Goal: Task Accomplishment & Management: Manage account settings

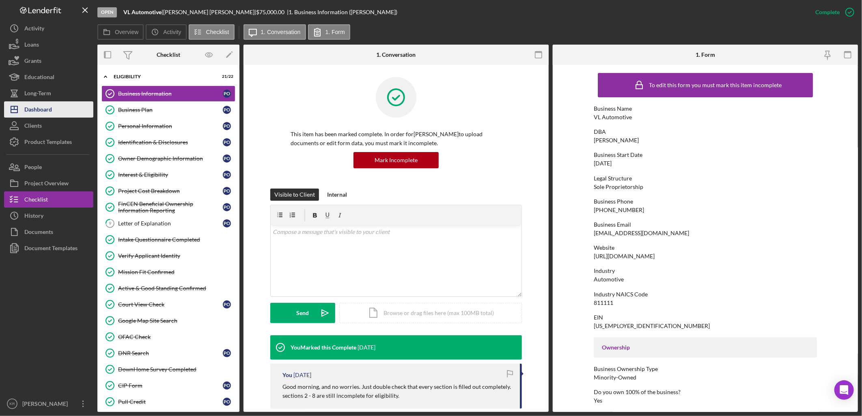
click at [74, 110] on button "Icon/Dashboard Dashboard" at bounding box center [48, 109] width 89 height 16
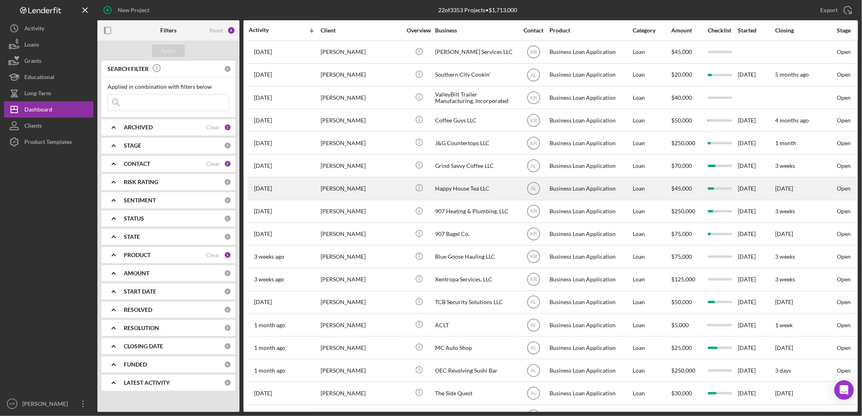
scroll to position [147, 0]
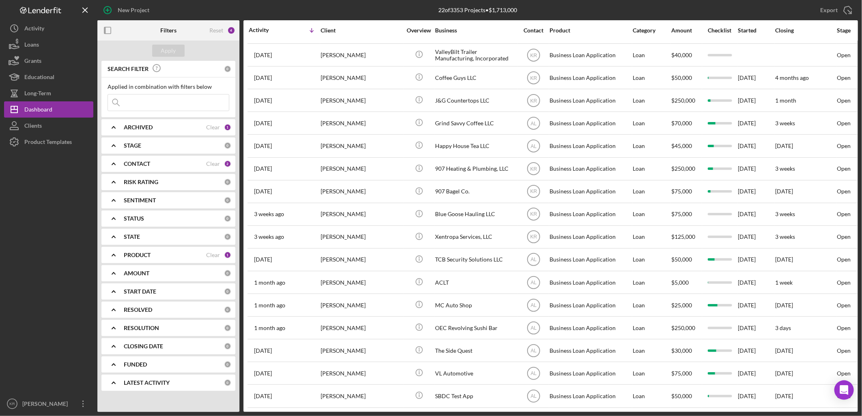
click at [151, 255] on div "PRODUCT" at bounding box center [165, 255] width 82 height 6
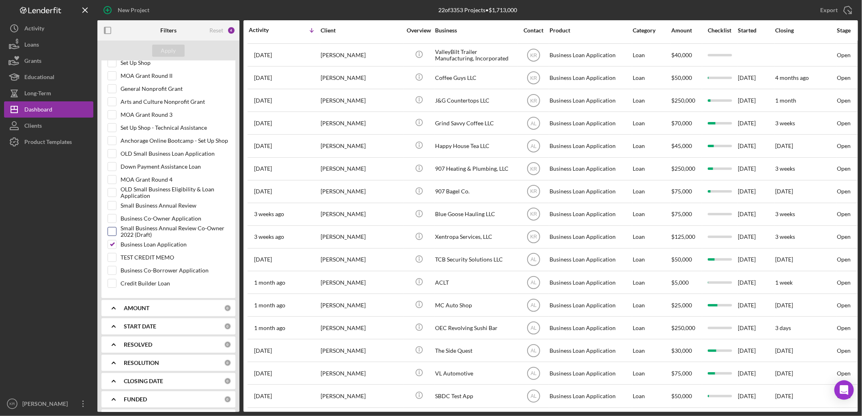
scroll to position [270, 0]
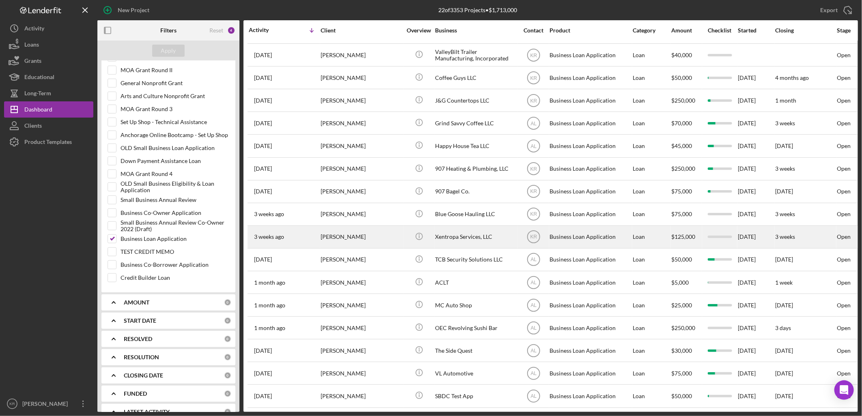
click at [364, 226] on div "[PERSON_NAME]" at bounding box center [361, 237] width 81 height 22
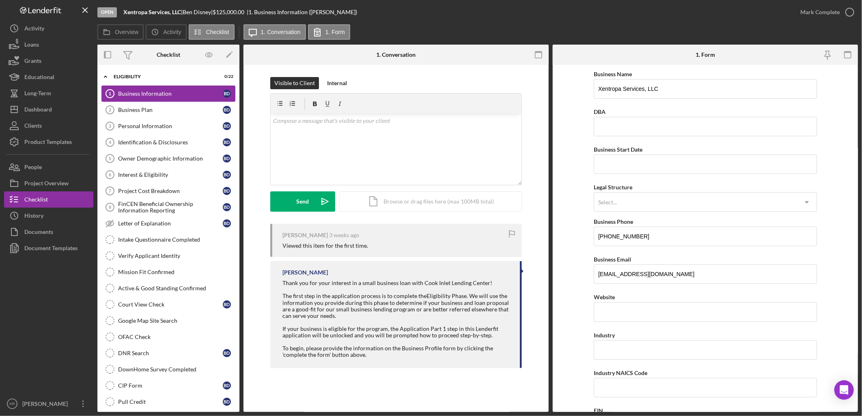
click at [166, 101] on link "Business Information 1 Business Information B D" at bounding box center [168, 94] width 134 height 16
click at [132, 133] on link "Personal Information 3 Personal Information B D" at bounding box center [168, 126] width 134 height 16
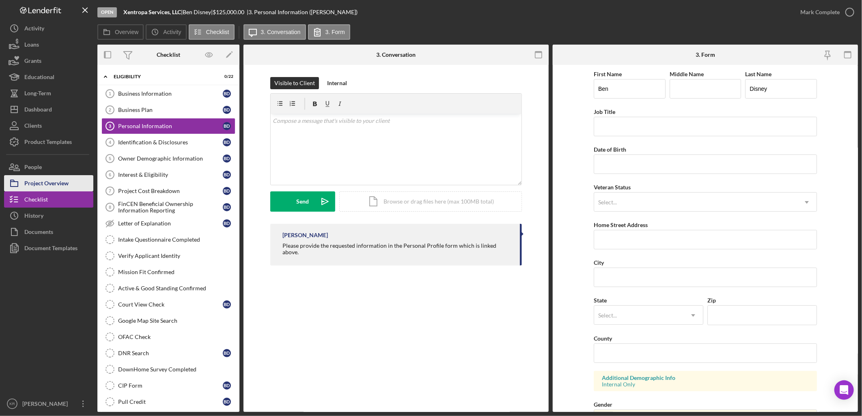
click at [69, 177] on button "Project Overview" at bounding box center [48, 183] width 89 height 16
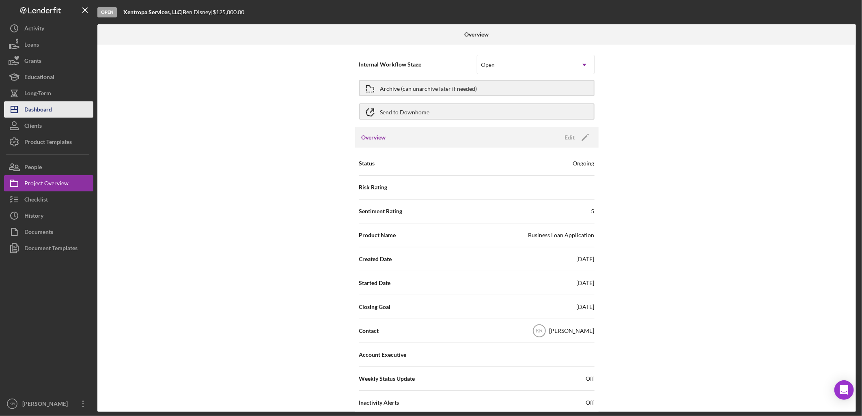
click at [25, 109] on div "Dashboard" at bounding box center [38, 110] width 28 height 18
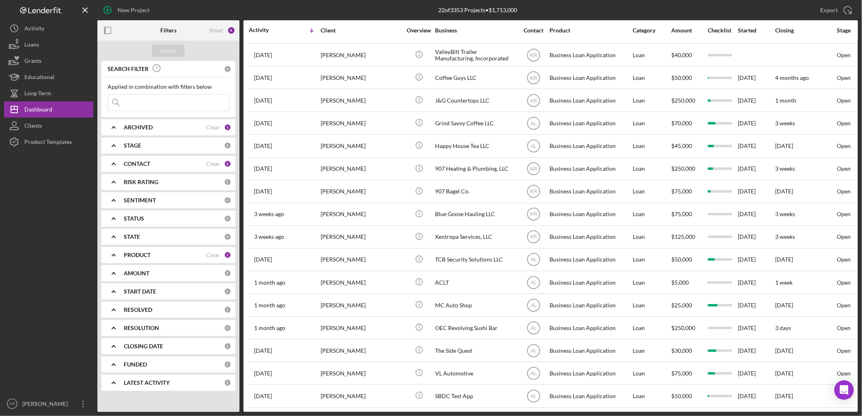
scroll to position [147, 0]
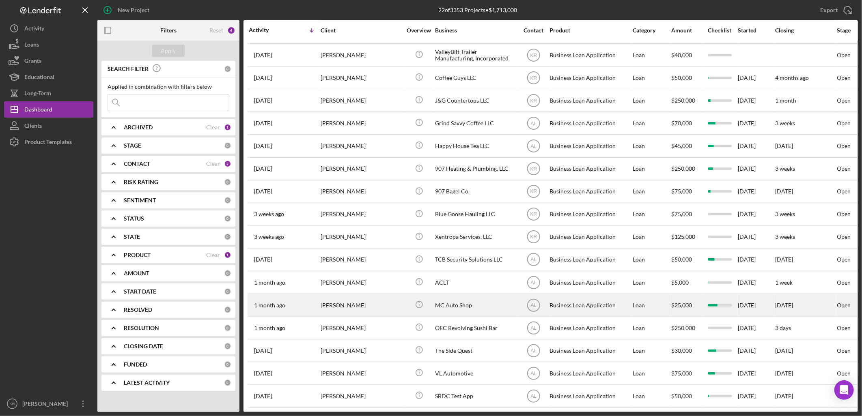
click at [371, 297] on div "[PERSON_NAME]" at bounding box center [361, 306] width 81 height 22
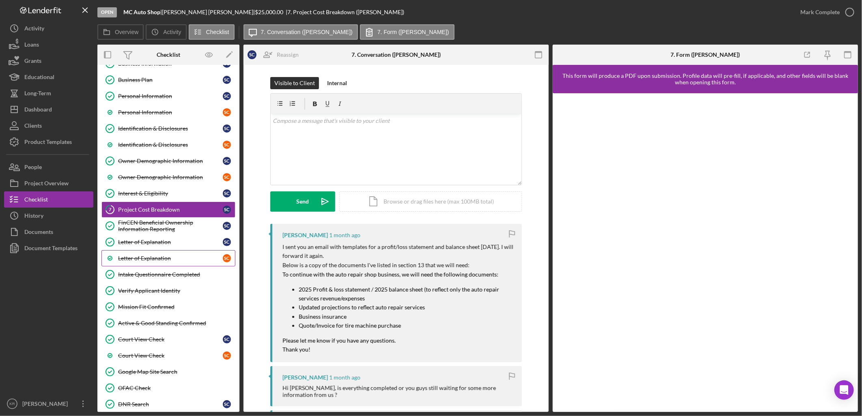
scroll to position [64, 0]
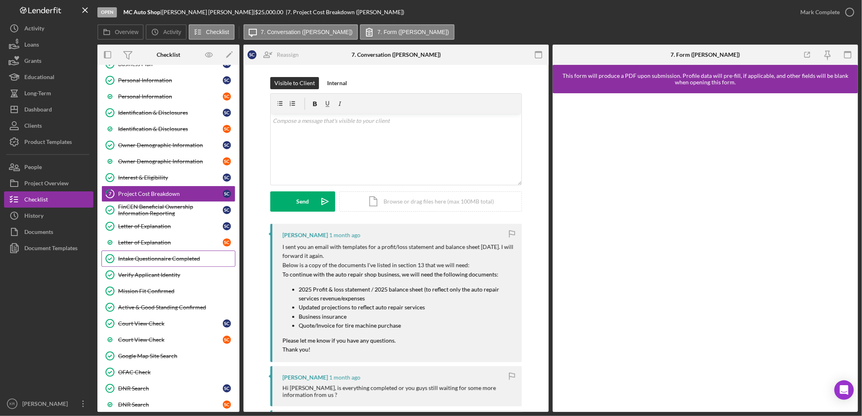
click at [166, 265] on link "Intake Questionnaire Completed Intake Questionnaire Completed" at bounding box center [168, 259] width 134 height 16
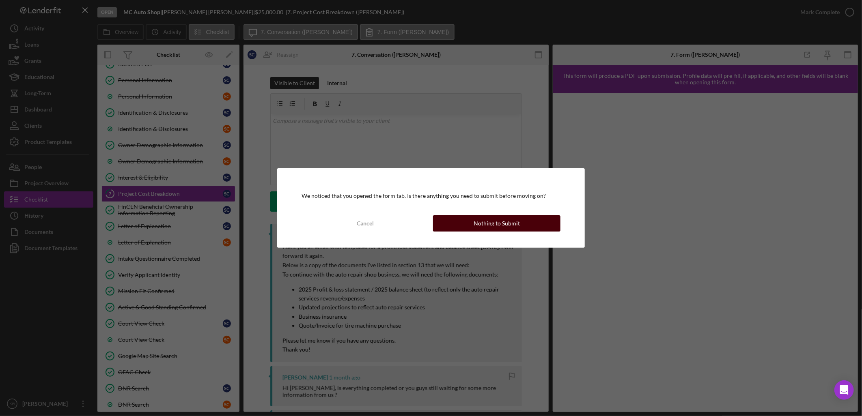
click at [472, 230] on button "Nothing to Submit" at bounding box center [496, 224] width 127 height 16
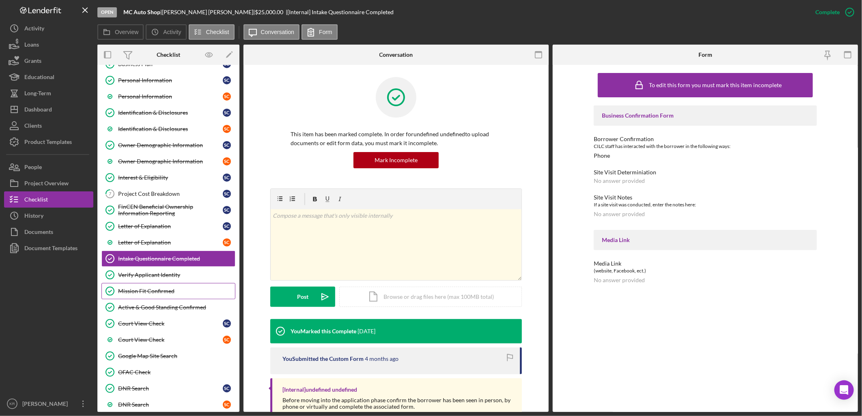
click at [152, 289] on div "Mission Fit Confirmed" at bounding box center [176, 291] width 117 height 6
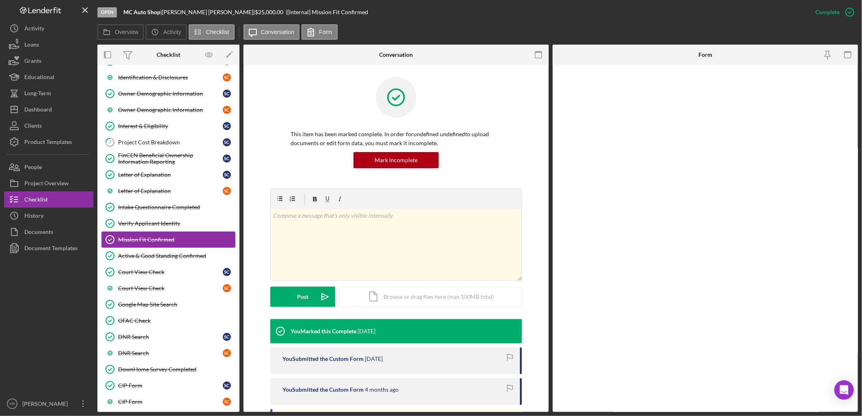
scroll to position [154, 0]
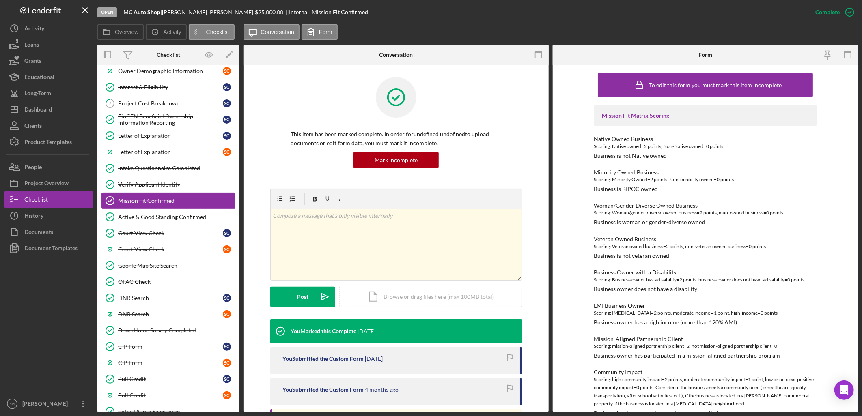
click at [152, 289] on link "OFAC Check OFAC Check" at bounding box center [168, 282] width 134 height 16
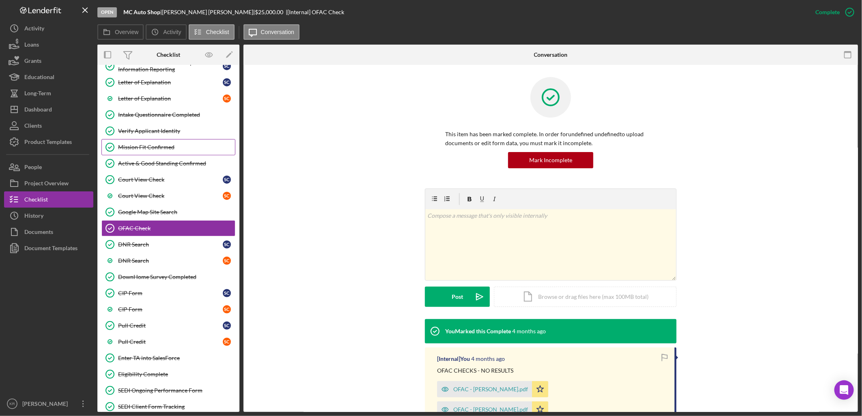
scroll to position [289, 0]
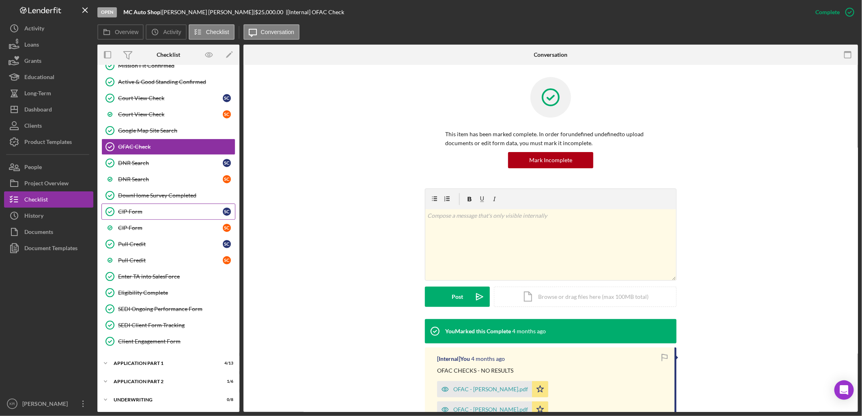
click at [152, 212] on div "CIP Form" at bounding box center [170, 212] width 105 height 6
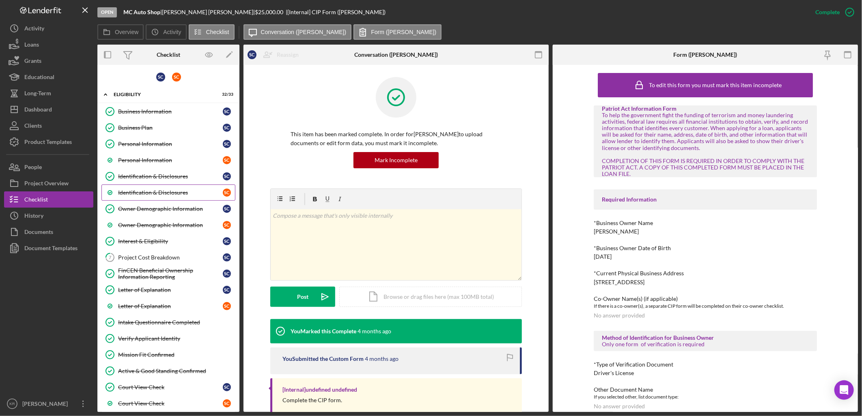
click at [153, 199] on link "Identification & Disclosures S C" at bounding box center [168, 193] width 134 height 16
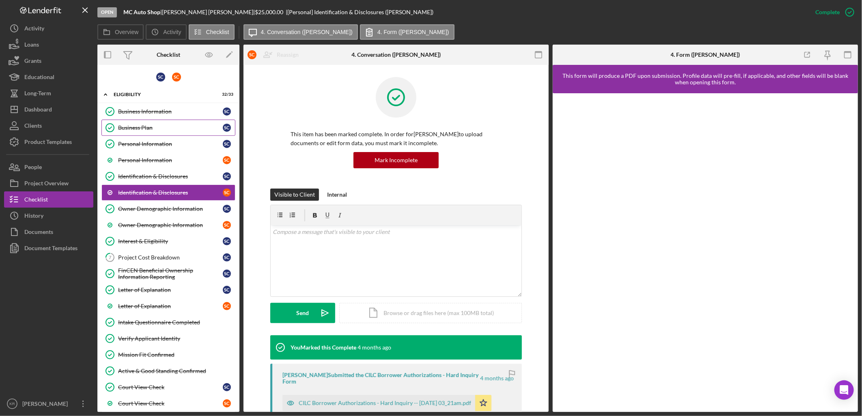
click at [169, 125] on div "Business Plan" at bounding box center [170, 128] width 105 height 6
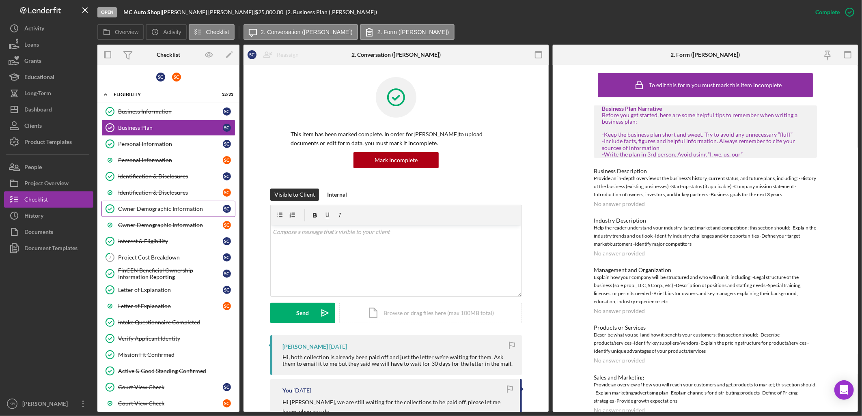
click at [151, 211] on div "Owner Demographic Information" at bounding box center [170, 209] width 105 height 6
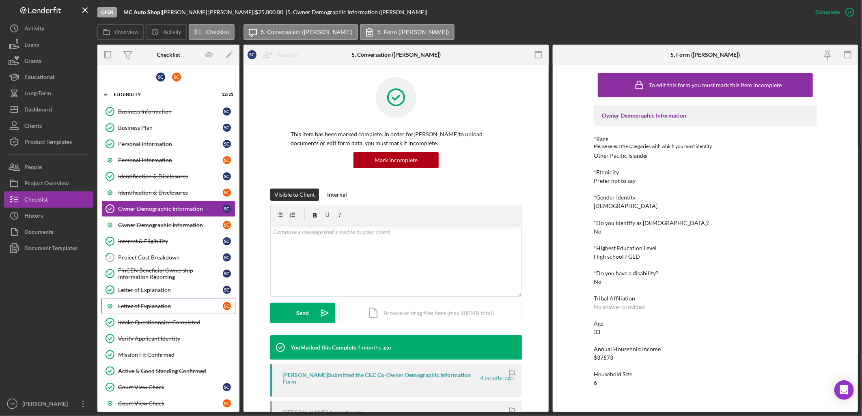
click at [149, 310] on div "Letter of Explanation" at bounding box center [170, 306] width 105 height 6
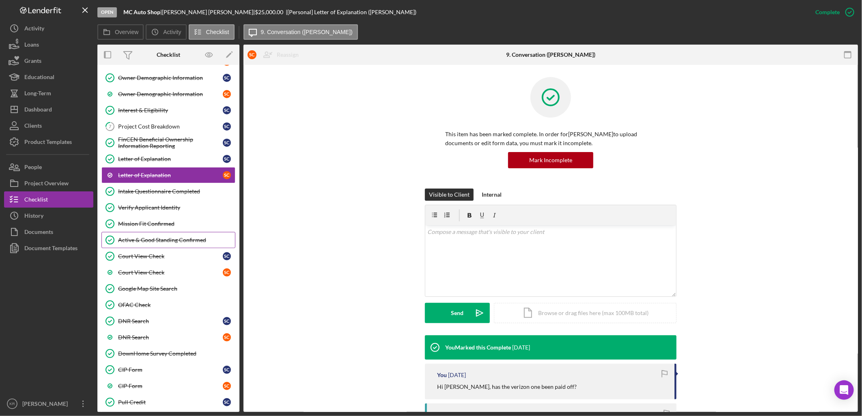
scroll to position [135, 0]
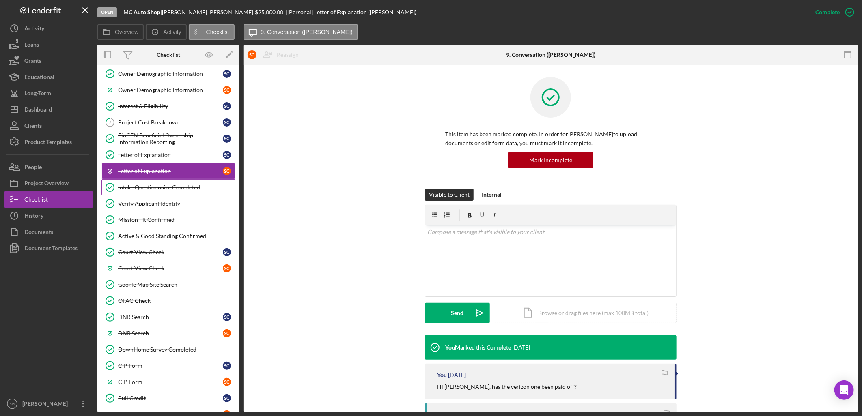
click at [161, 193] on link "Intake Questionnaire Completed Intake Questionnaire Completed" at bounding box center [168, 187] width 134 height 16
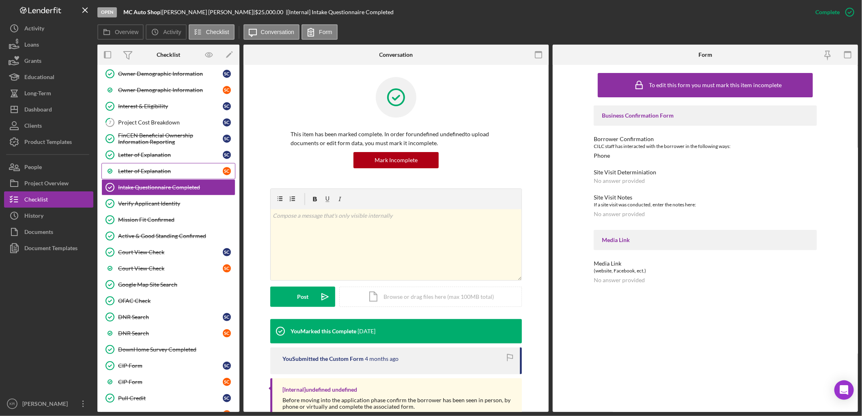
scroll to position [45, 0]
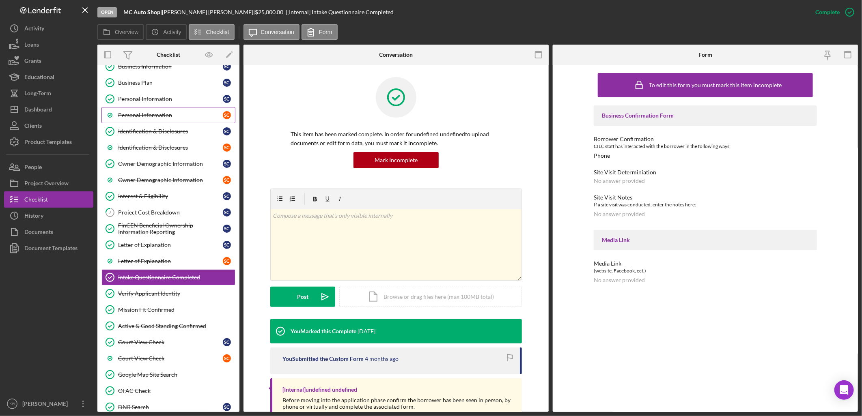
click at [139, 108] on link "Personal Information S C" at bounding box center [168, 115] width 134 height 16
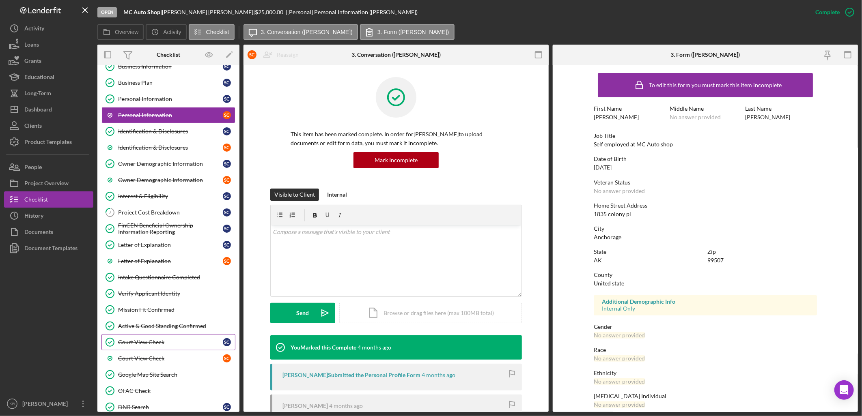
click at [119, 339] on icon "Court View Check" at bounding box center [110, 342] width 20 height 20
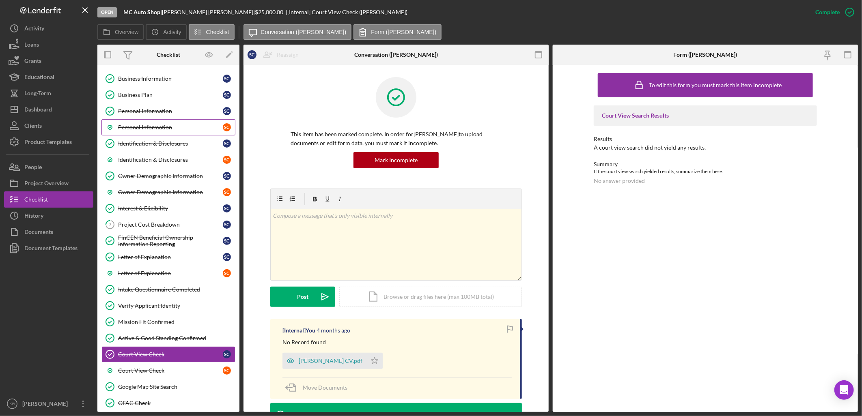
scroll to position [30, 0]
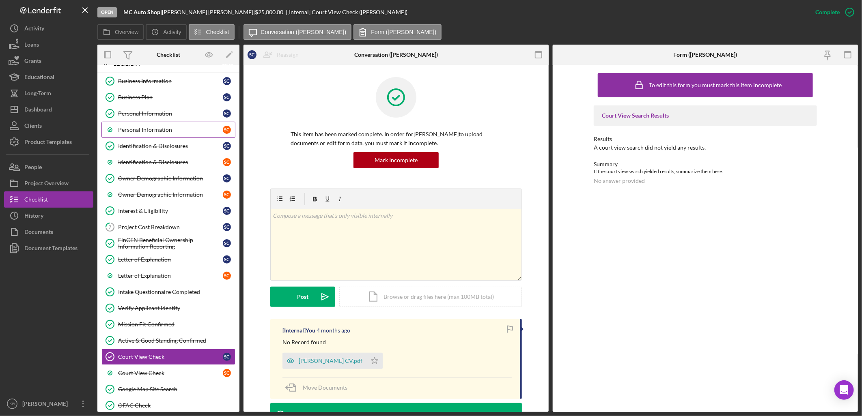
click at [159, 125] on link "Personal Information S C" at bounding box center [168, 130] width 134 height 16
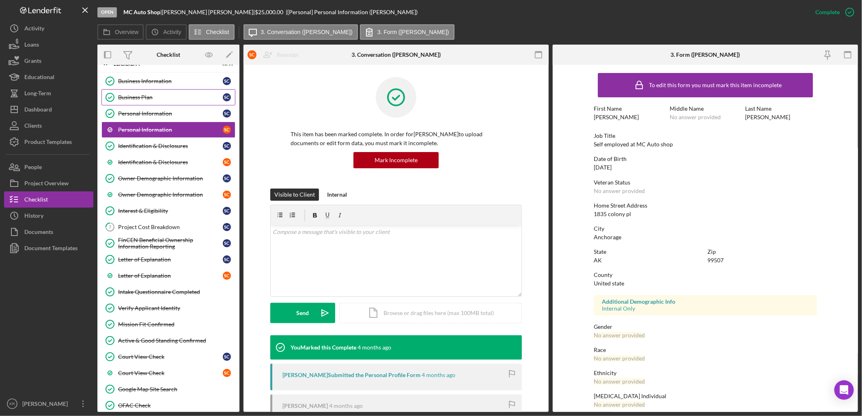
click at [122, 102] on link "Business Plan Business Plan S C" at bounding box center [168, 97] width 134 height 16
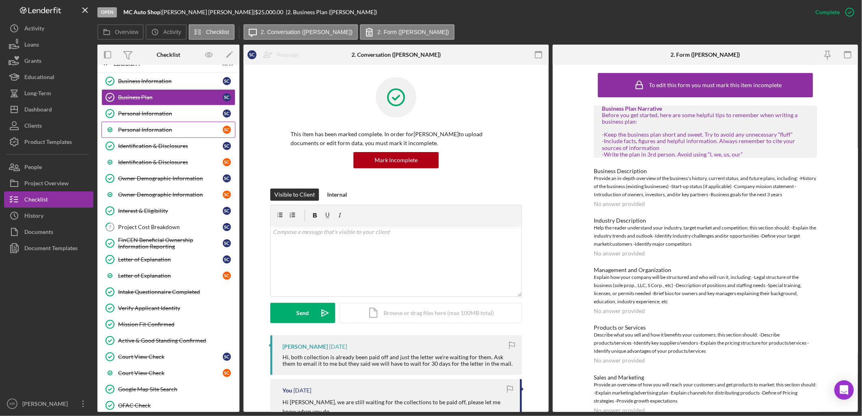
click at [132, 125] on link "Personal Information S C" at bounding box center [168, 130] width 134 height 16
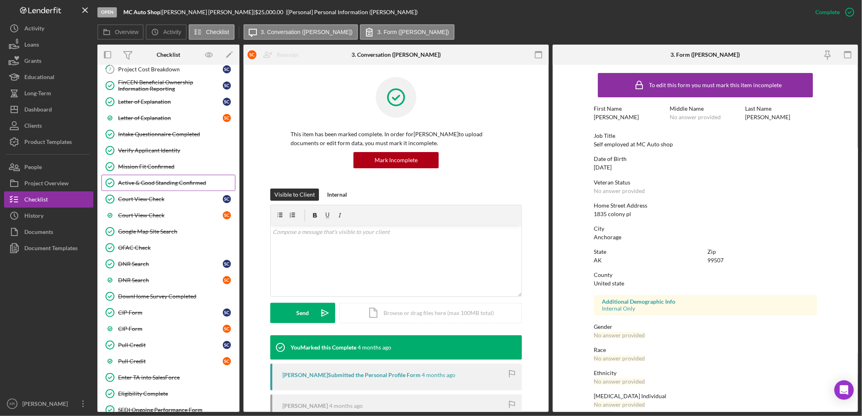
scroll to position [211, 0]
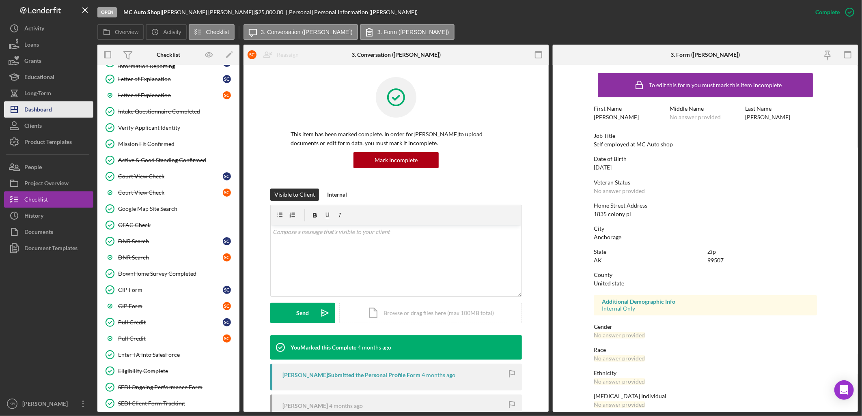
click at [50, 107] on div "Dashboard" at bounding box center [38, 110] width 28 height 18
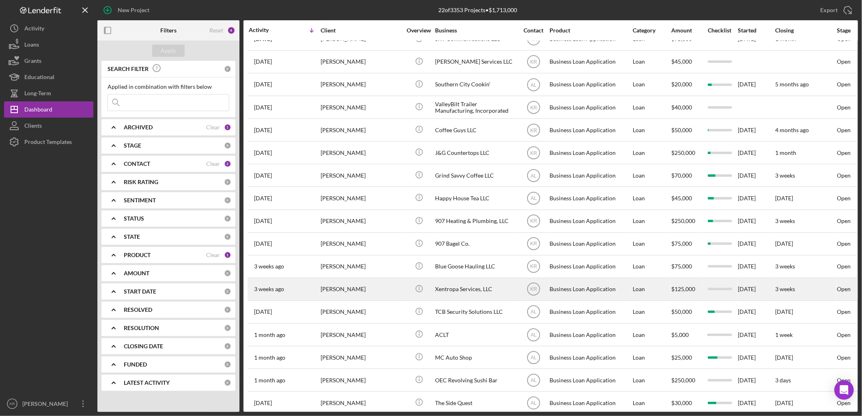
scroll to position [135, 0]
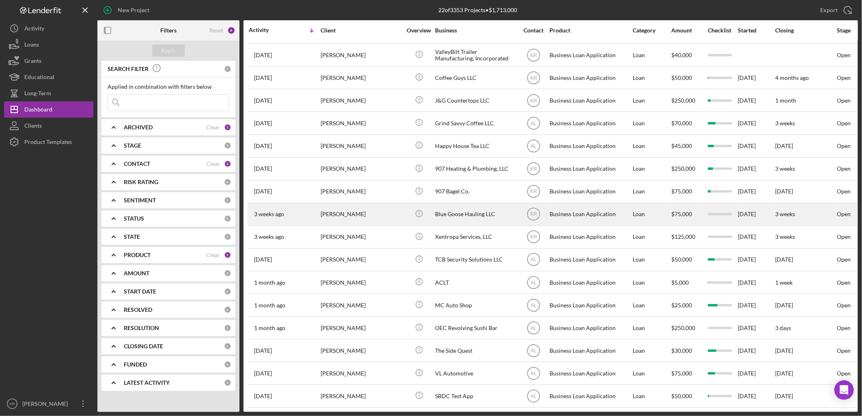
click at [373, 216] on div "[PERSON_NAME]" at bounding box center [361, 215] width 81 height 22
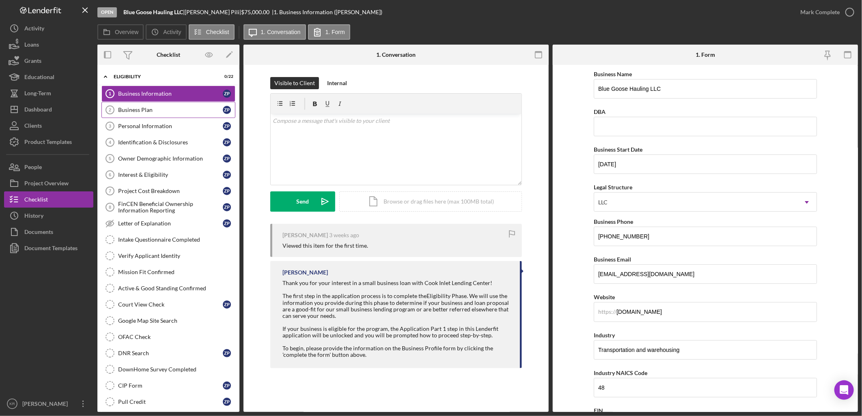
click at [157, 107] on div "Business Plan" at bounding box center [170, 110] width 105 height 6
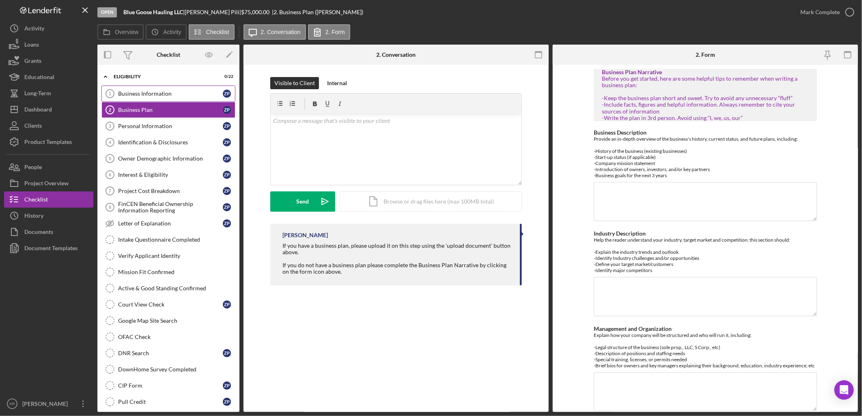
click at [173, 90] on link "Business Information 1 Business Information Z P" at bounding box center [168, 94] width 134 height 16
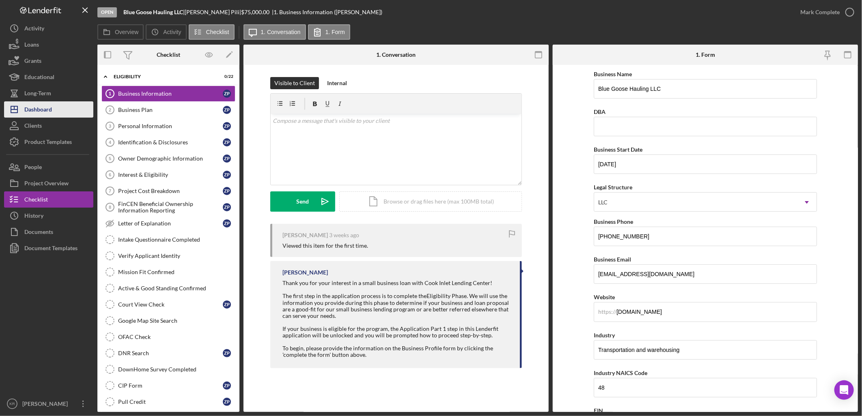
click at [41, 104] on div "Dashboard" at bounding box center [38, 110] width 28 height 18
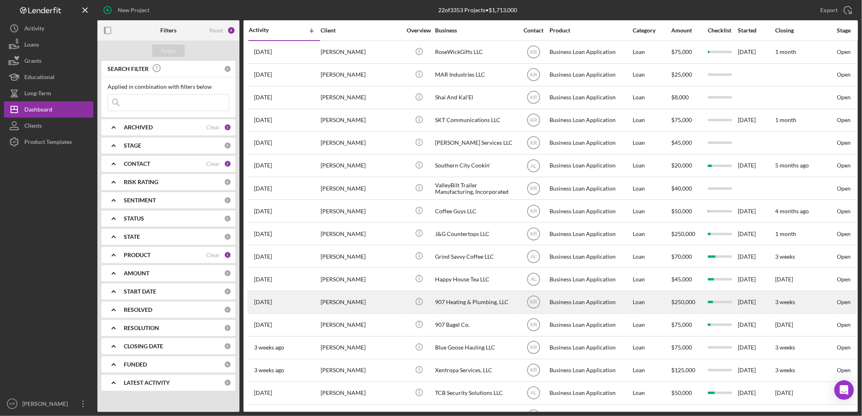
click at [394, 301] on div "[PERSON_NAME]" at bounding box center [361, 303] width 81 height 22
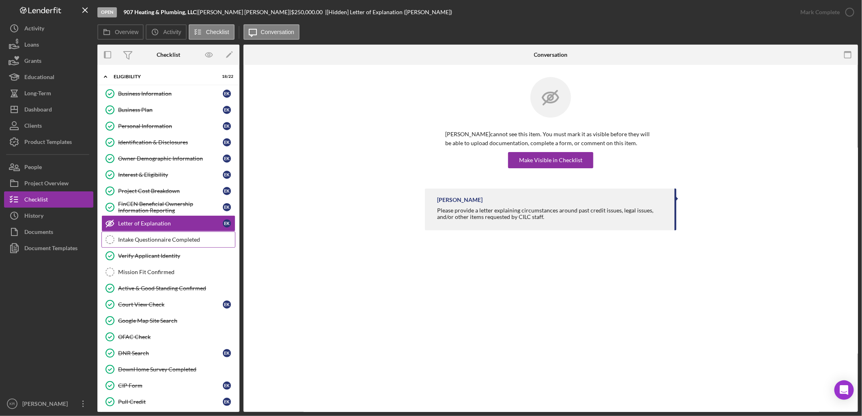
click at [120, 236] on icon "Intake Questionnaire Completed" at bounding box center [110, 240] width 20 height 20
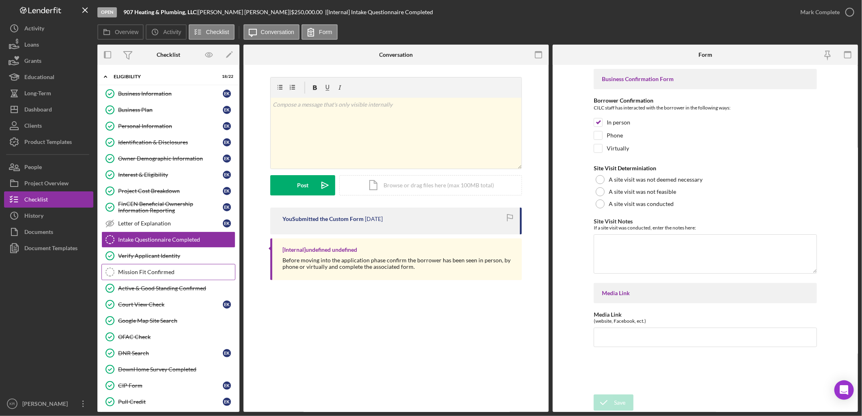
click at [139, 270] on div "Mission Fit Confirmed" at bounding box center [176, 272] width 117 height 6
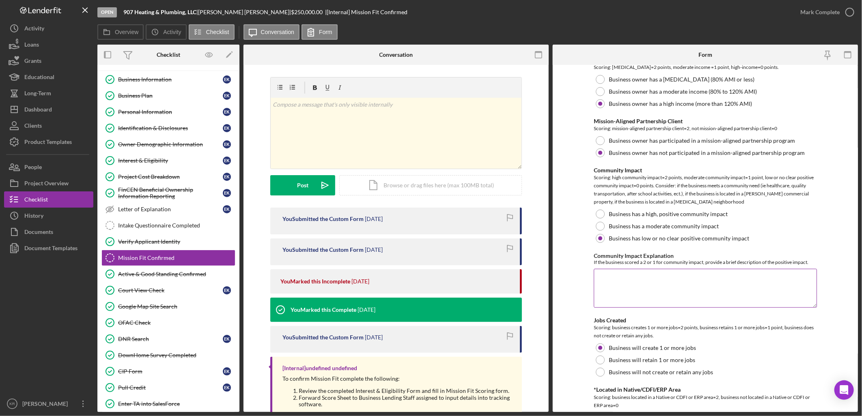
scroll to position [270, 0]
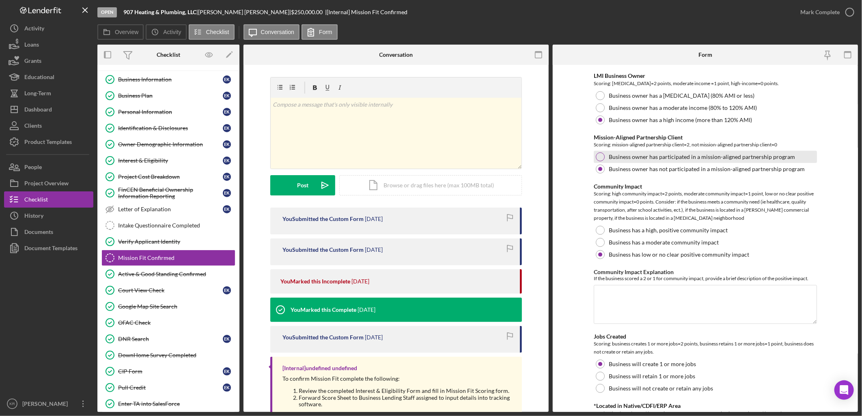
click at [707, 157] on label "Business owner has participated in a mission-aligned partnership program" at bounding box center [702, 157] width 186 height 6
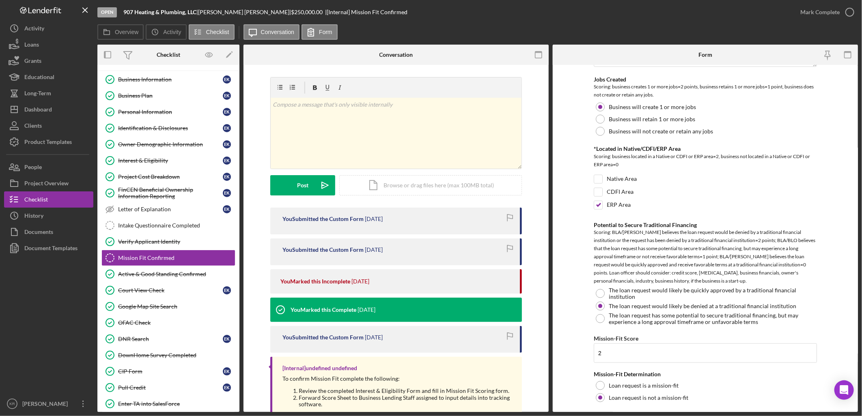
scroll to position [550, 0]
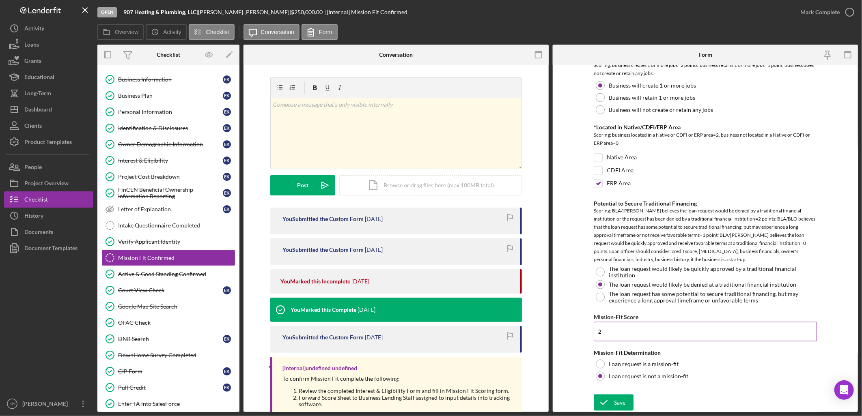
click at [655, 328] on input "2" at bounding box center [705, 331] width 223 height 19
type input "4"
click at [656, 362] on label "Loan request is a mission-fit" at bounding box center [644, 364] width 70 height 6
click at [618, 404] on div "Save" at bounding box center [619, 403] width 11 height 16
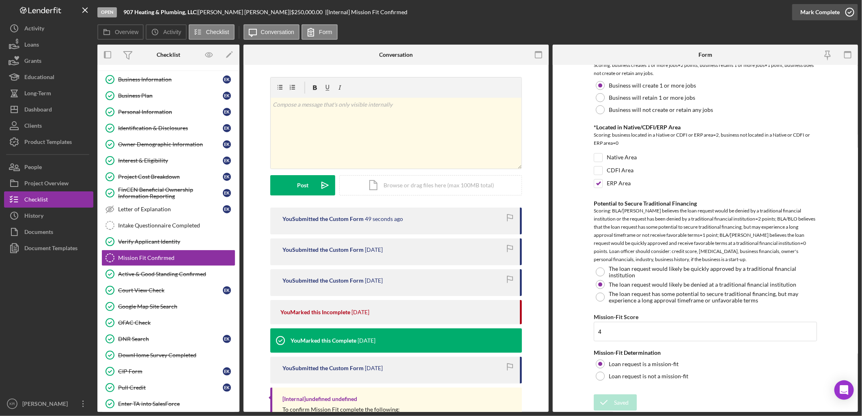
click at [844, 9] on icon "button" at bounding box center [850, 12] width 20 height 20
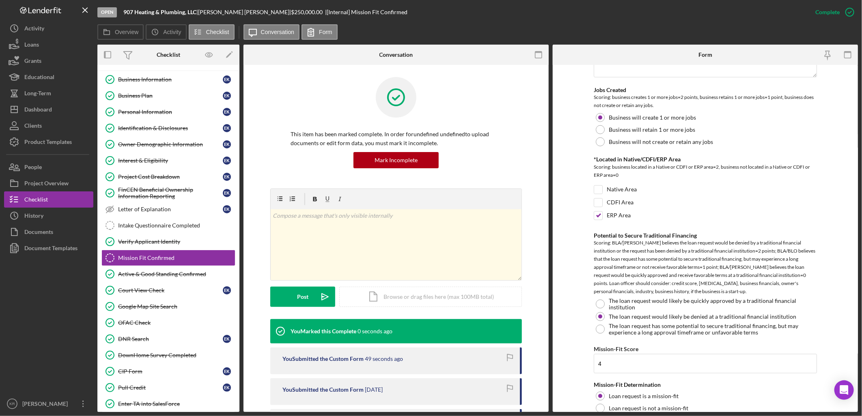
scroll to position [582, 0]
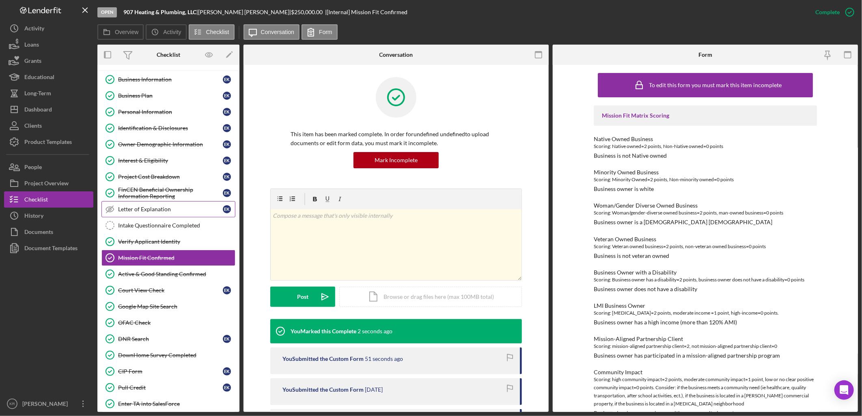
click at [139, 217] on link "Letter of Explanation Letter of Explanation E K" at bounding box center [168, 209] width 134 height 16
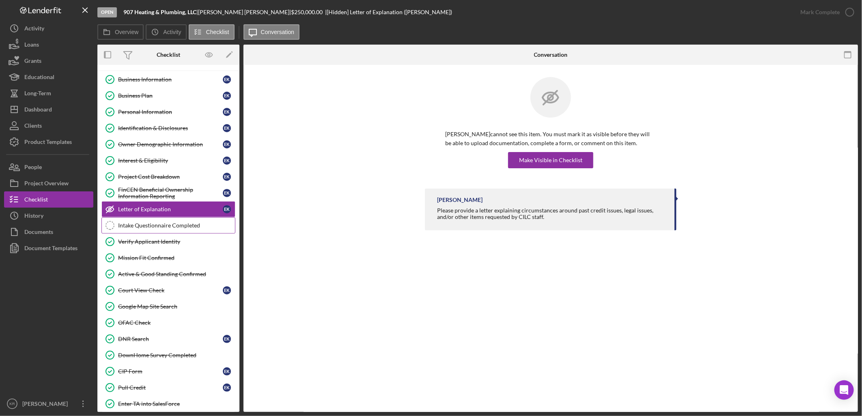
click at [132, 226] on div "Intake Questionnaire Completed" at bounding box center [176, 225] width 117 height 6
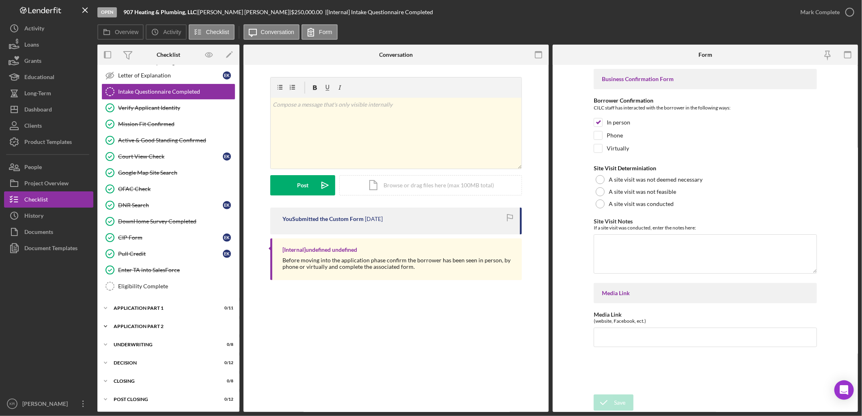
scroll to position [149, 0]
click at [158, 291] on link "Eligibility Complete Eligibility Complete" at bounding box center [168, 286] width 134 height 16
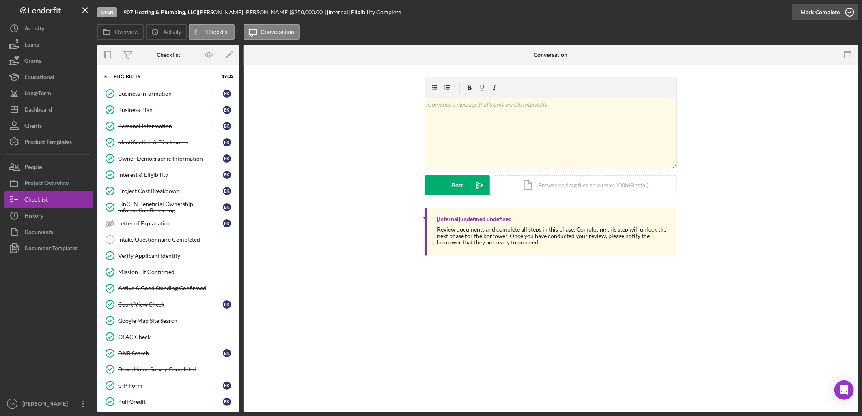
click at [808, 9] on div "Mark Complete" at bounding box center [819, 12] width 39 height 16
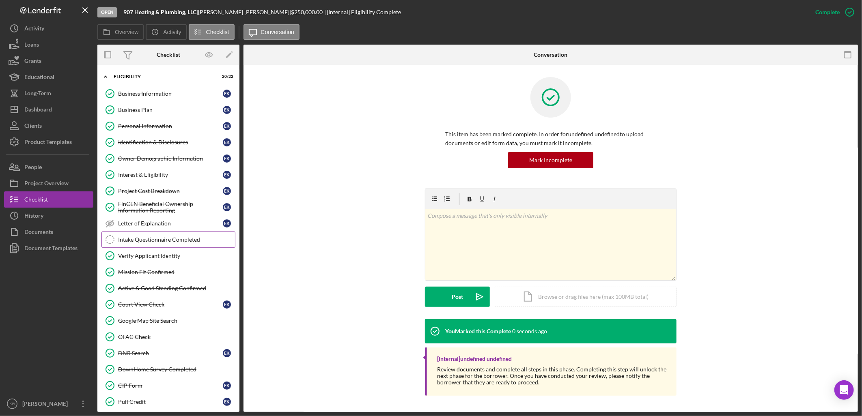
click at [151, 240] on div "Intake Questionnaire Completed" at bounding box center [176, 240] width 117 height 6
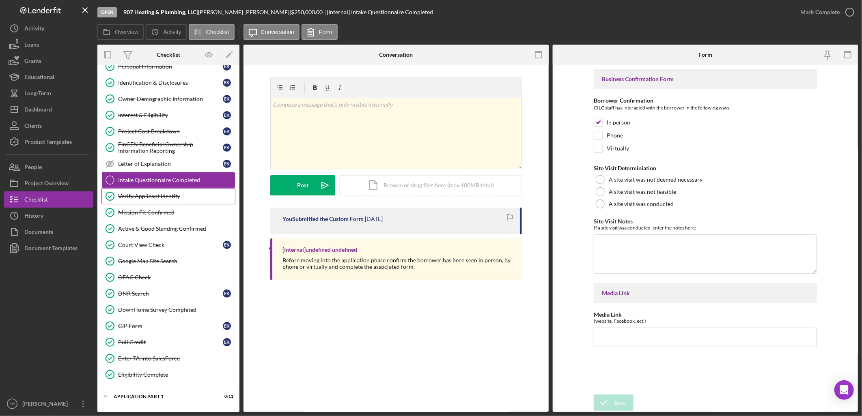
scroll to position [135, 0]
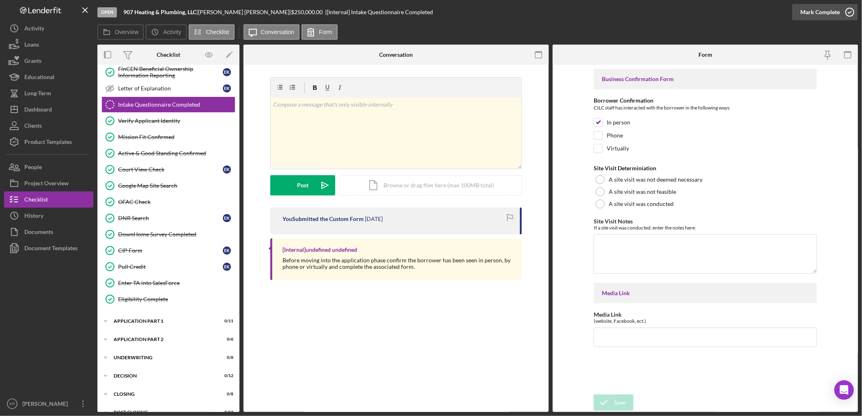
click at [833, 15] on div "Mark Complete" at bounding box center [819, 12] width 39 height 16
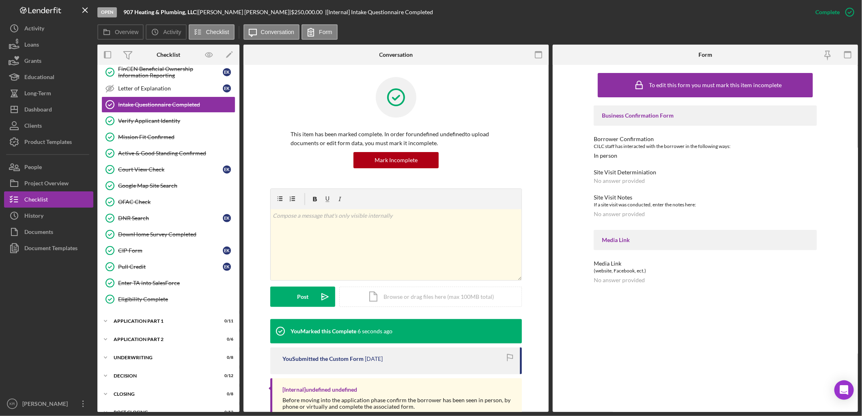
click at [147, 311] on div "Business Information Business Information E K Business Plan Business Plan E K P…" at bounding box center [168, 130] width 142 height 361
click at [147, 320] on div "Icon/Expander Application Part 1 0 / 11" at bounding box center [168, 321] width 142 height 16
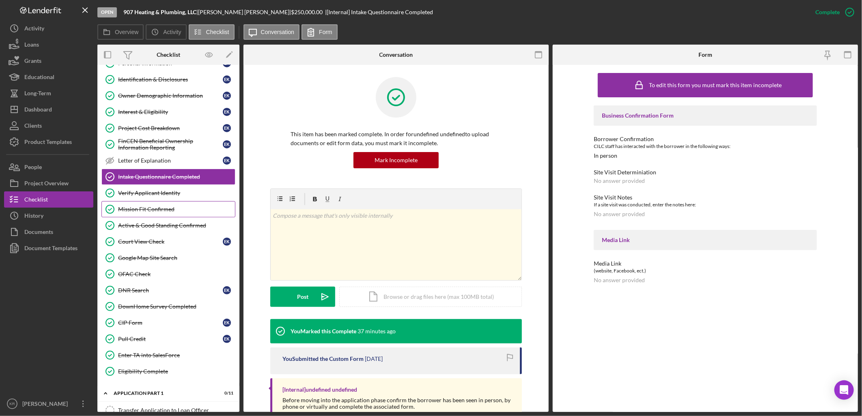
scroll to position [0, 0]
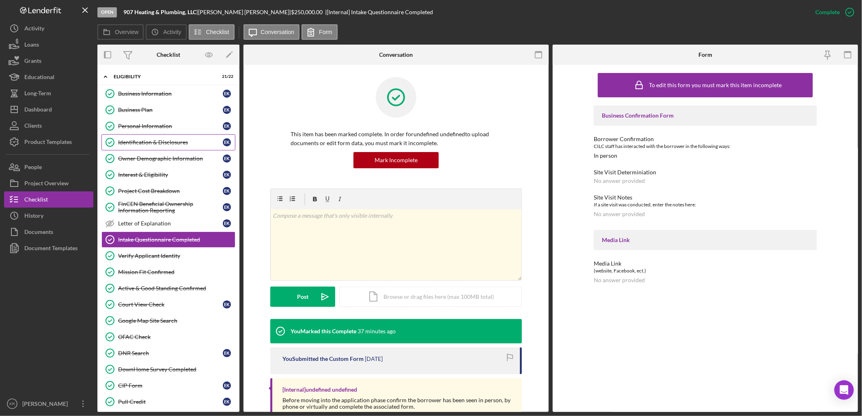
click at [132, 141] on div "Identification & Disclosures" at bounding box center [170, 142] width 105 height 6
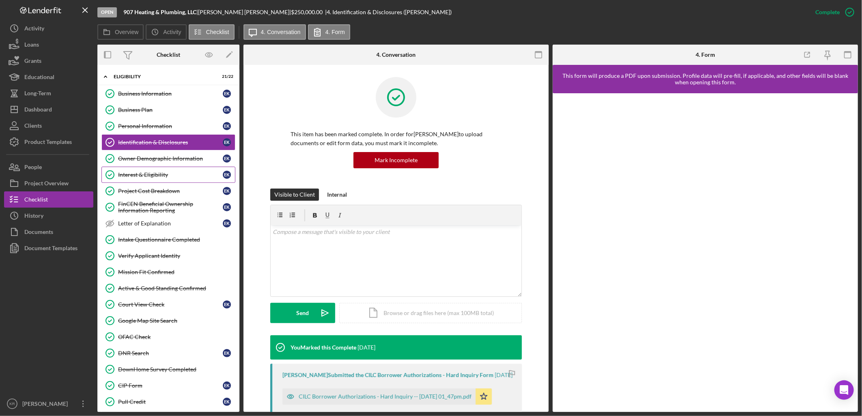
click at [138, 172] on div "Interest & Eligibility" at bounding box center [170, 175] width 105 height 6
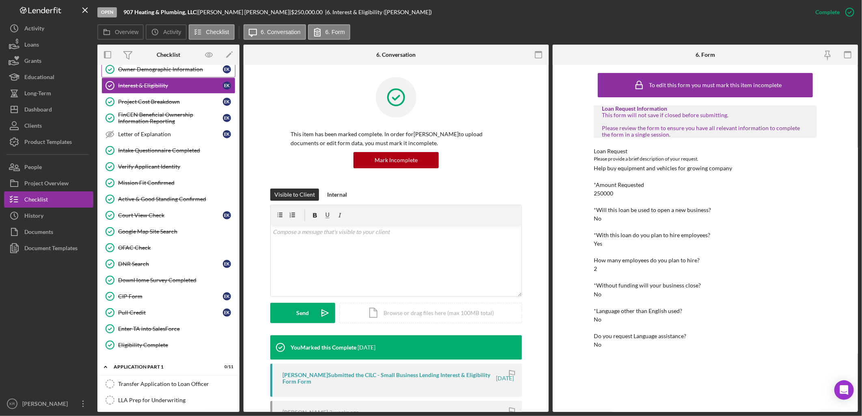
scroll to position [90, 0]
click at [152, 172] on link "Verify Applicant Identity Verify Applicant Identity" at bounding box center [168, 166] width 134 height 16
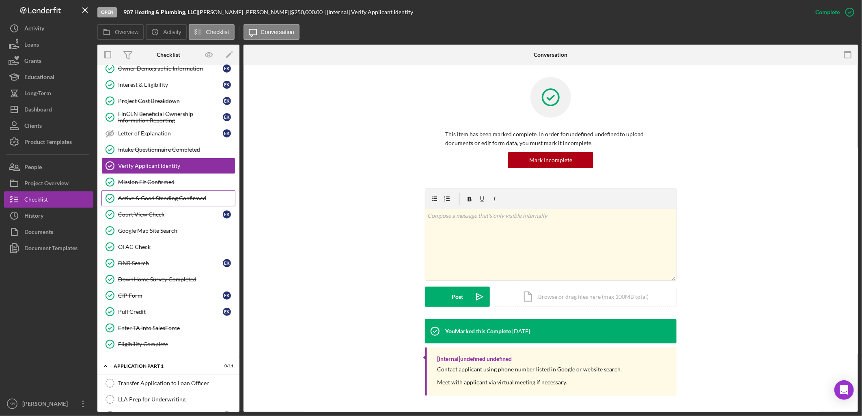
click at [141, 193] on link "Active & Good Standing Confirmed Active & Good Standing Confirmed" at bounding box center [168, 198] width 134 height 16
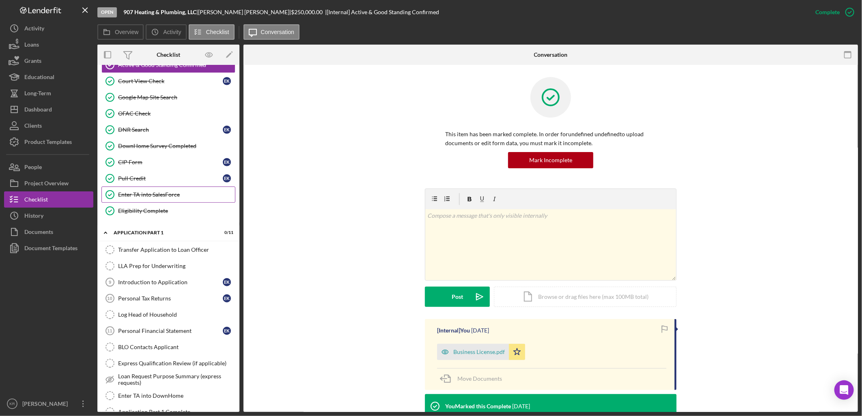
scroll to position [225, 0]
click at [475, 349] on div "Business License.pdf" at bounding box center [479, 352] width 52 height 6
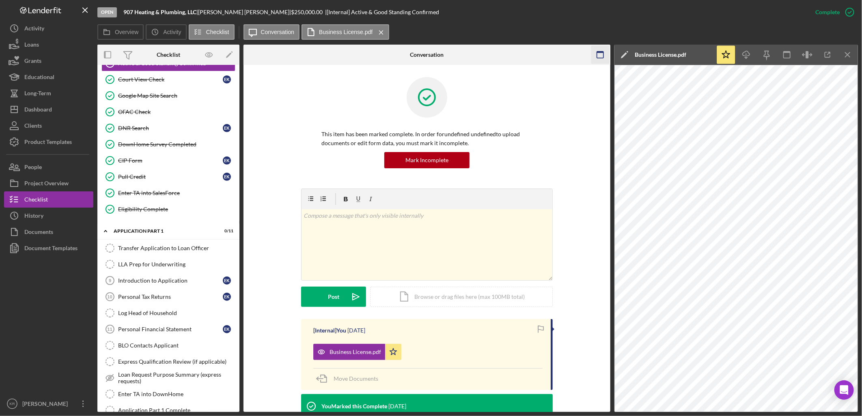
click at [847, 52] on icon "Icon/Menu Close" at bounding box center [848, 55] width 18 height 18
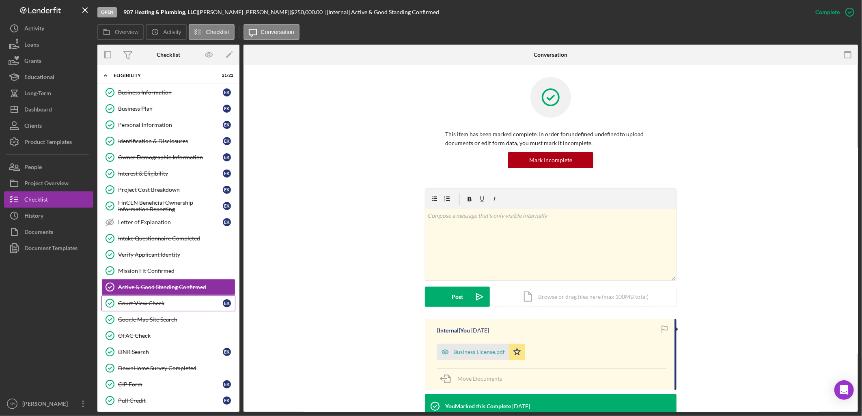
scroll to position [0, 0]
click at [140, 120] on link "Personal Information Personal Information E K" at bounding box center [168, 126] width 134 height 16
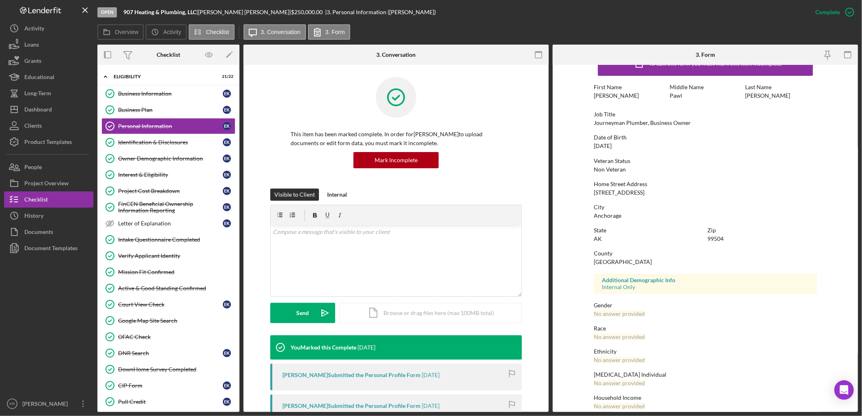
scroll to position [31, 0]
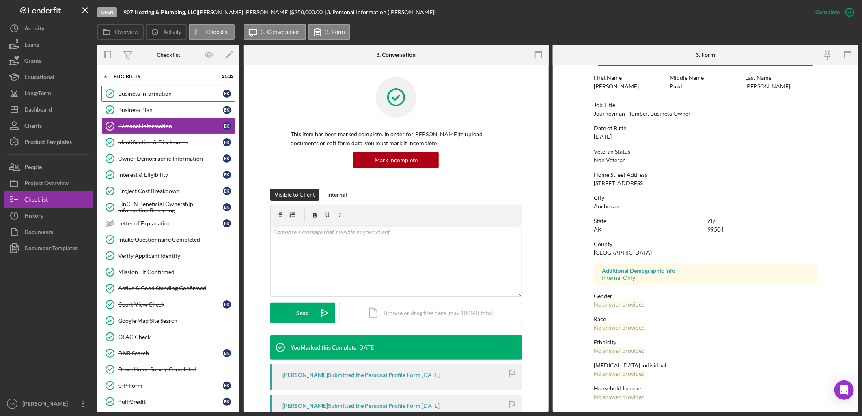
click at [193, 91] on div "Business Information" at bounding box center [170, 94] width 105 height 6
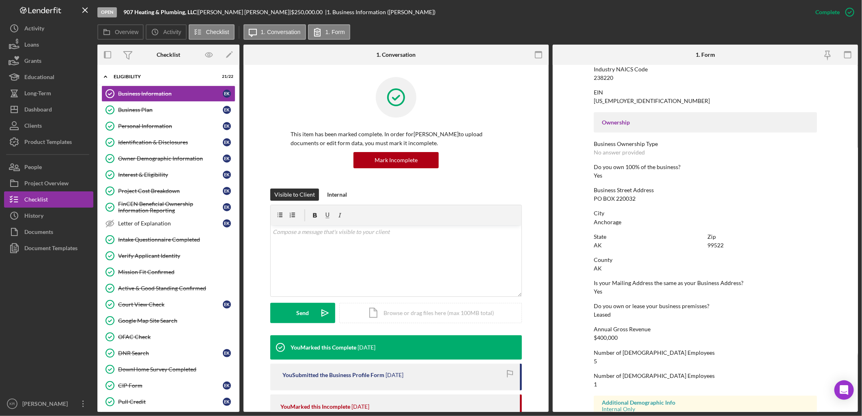
scroll to position [264, 0]
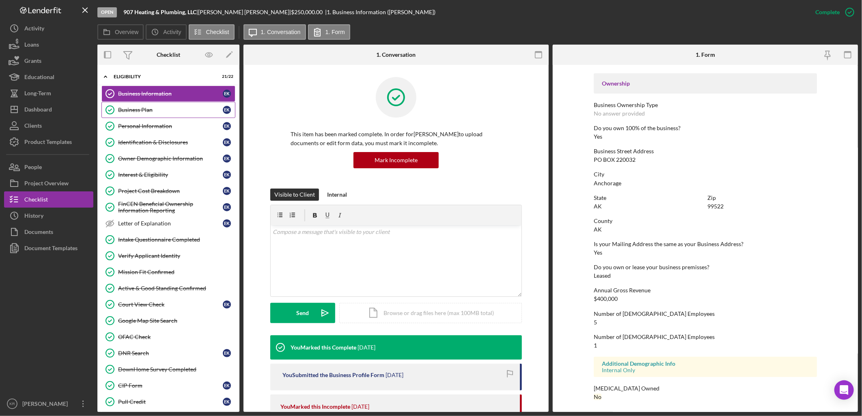
click at [199, 106] on link "Business Plan Business Plan E K" at bounding box center [168, 110] width 134 height 16
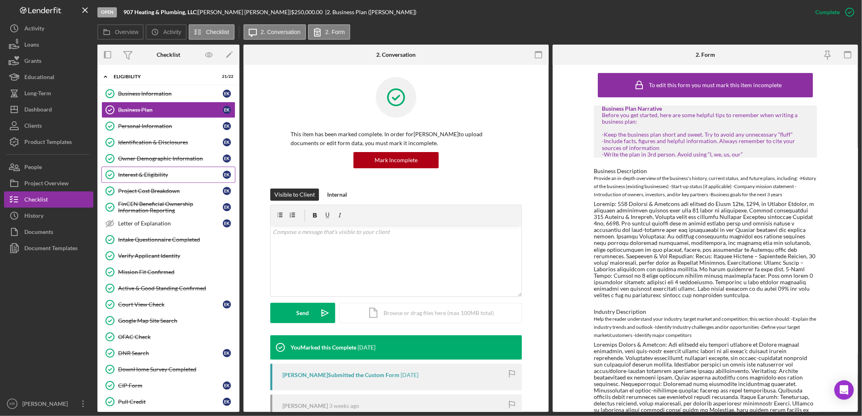
click at [147, 171] on link "Interest & Eligibility Interest & Eligibility E K" at bounding box center [168, 175] width 134 height 16
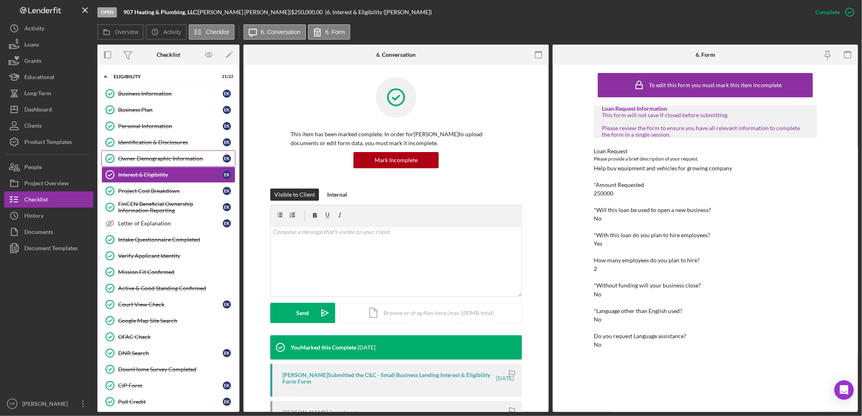
click at [154, 157] on div "Owner Demographic Information" at bounding box center [170, 158] width 105 height 6
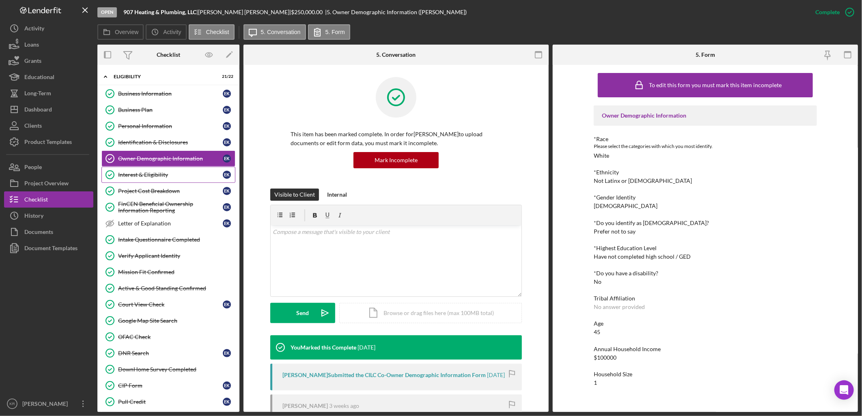
click at [147, 178] on div "Interest & Eligibility" at bounding box center [170, 175] width 105 height 6
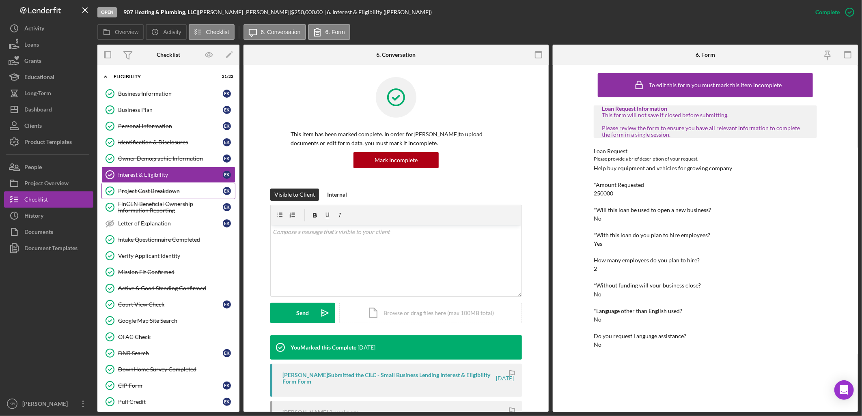
click at [155, 199] on link "Project Cost Breakdown Project Cost Breakdown E K" at bounding box center [168, 191] width 134 height 16
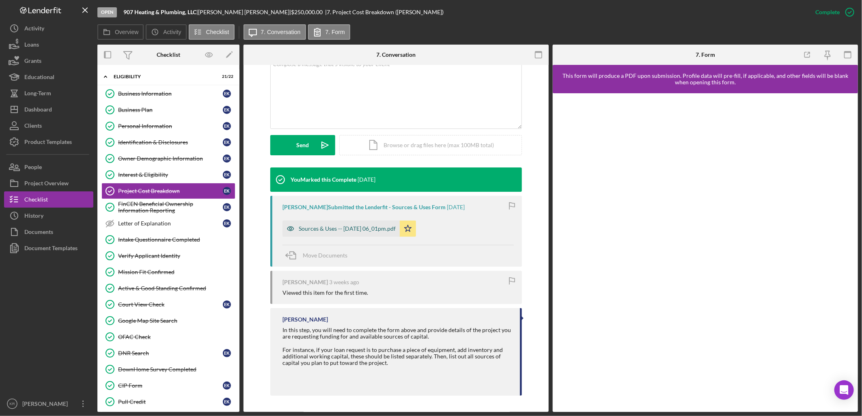
click at [338, 233] on div "Sources & Uses -- [DATE] 06_01pm.pdf" at bounding box center [341, 229] width 117 height 16
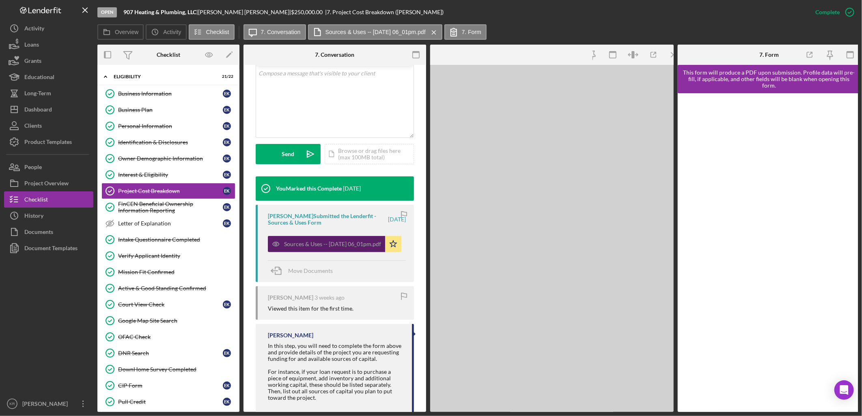
scroll to position [177, 0]
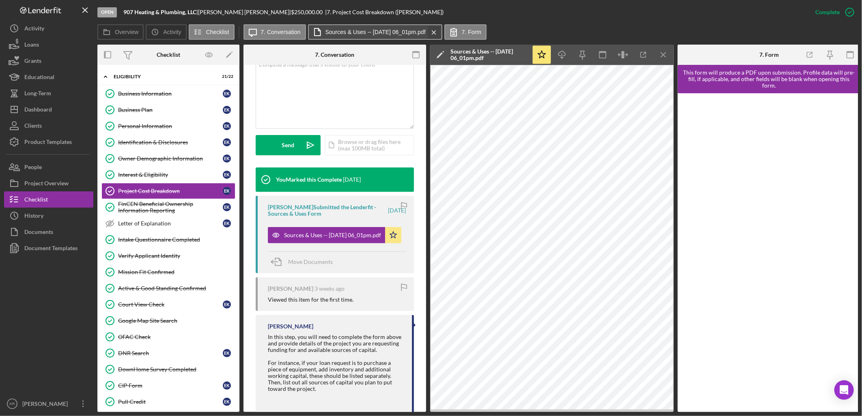
click at [441, 26] on icon "Icon/Menu Close" at bounding box center [434, 32] width 14 height 20
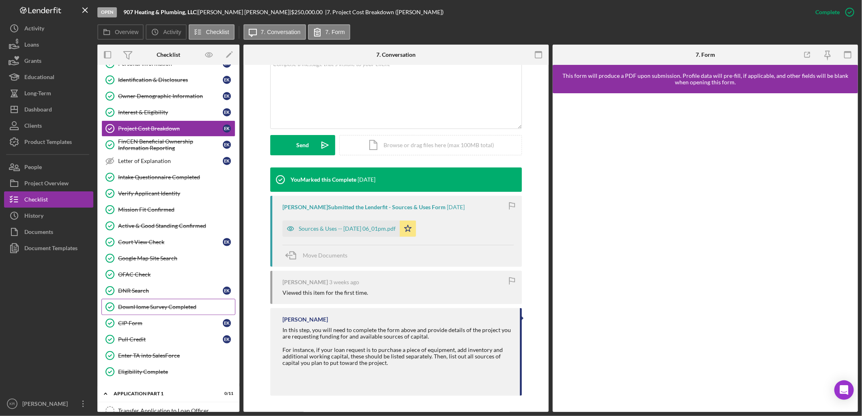
scroll to position [0, 0]
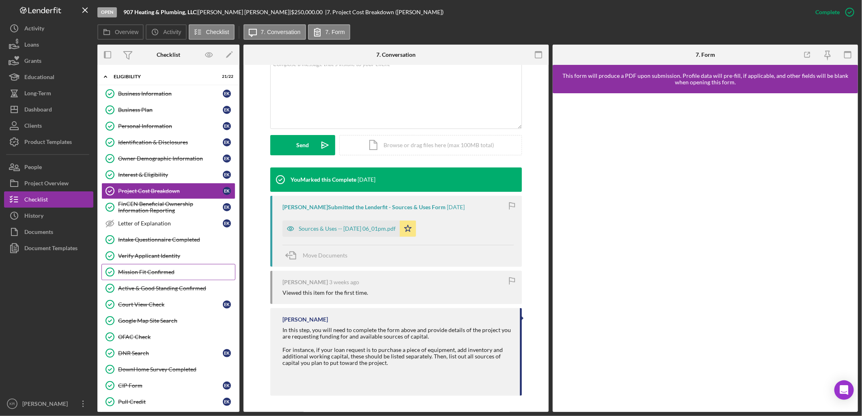
click at [163, 277] on link "Mission Fit Confirmed Mission Fit Confirmed" at bounding box center [168, 272] width 134 height 16
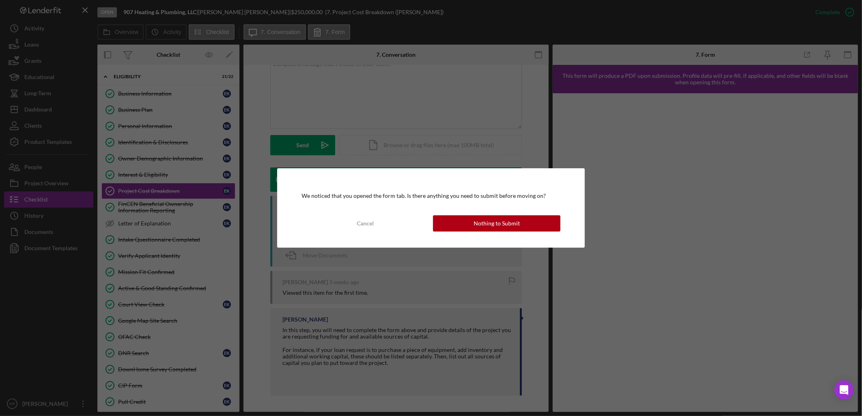
click at [471, 214] on div "We noticed that you opened the form tab. Is there anything you need to submit b…" at bounding box center [430, 208] width 307 height 80
click at [464, 222] on button "Nothing to Submit" at bounding box center [496, 224] width 127 height 16
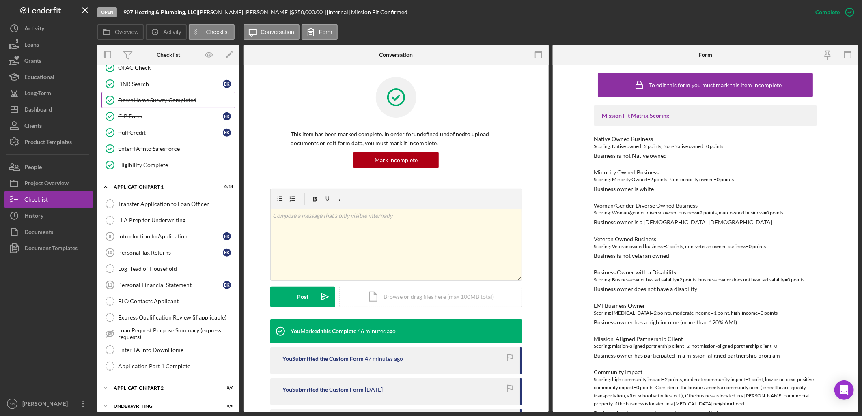
scroll to position [270, 0]
click at [151, 198] on link "Transfer Application to Loan Officer Transfer Application to Loan Officer" at bounding box center [168, 203] width 134 height 16
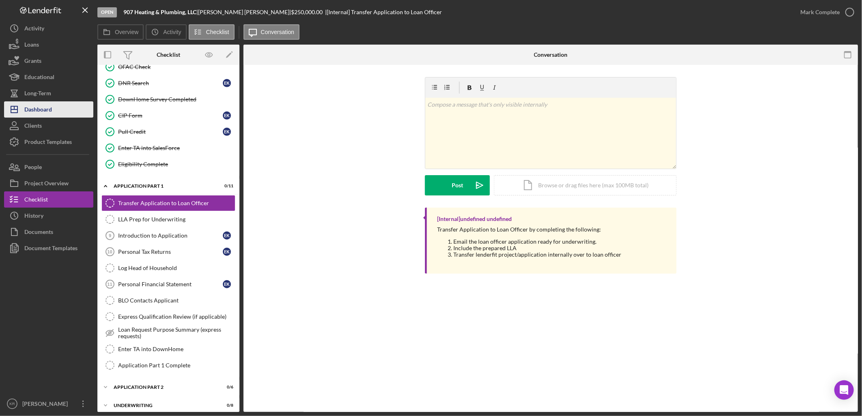
click at [53, 109] on button "Icon/Dashboard Dashboard" at bounding box center [48, 109] width 89 height 16
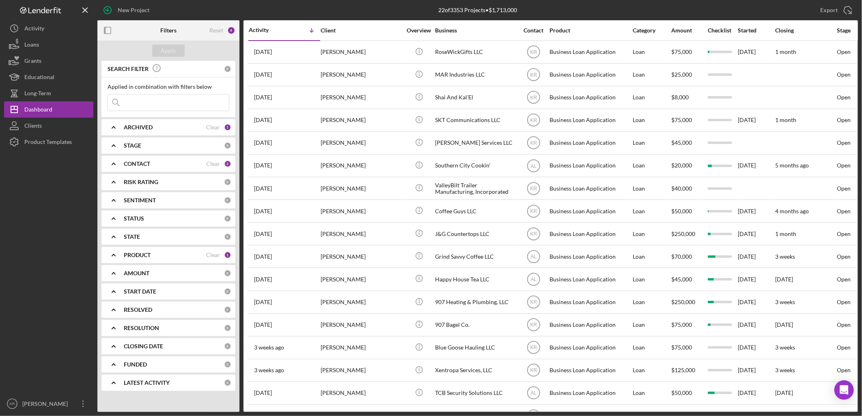
click at [180, 252] on div "PRODUCT Clear 1" at bounding box center [178, 255] width 108 height 16
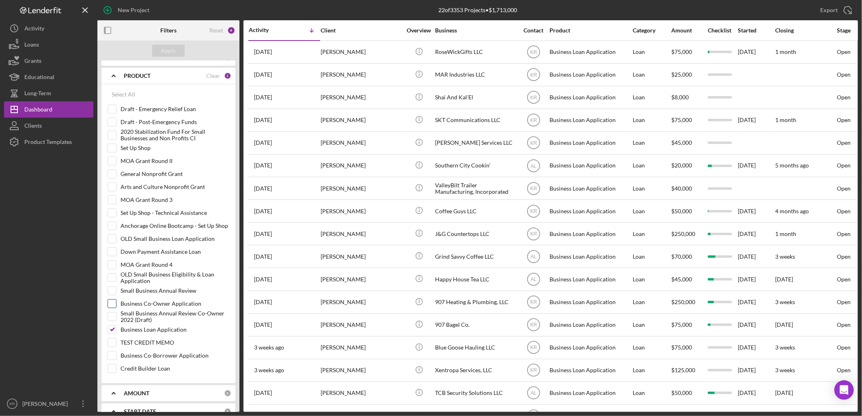
scroll to position [180, 0]
click at [149, 333] on label "Business Loan Application" at bounding box center [175, 329] width 109 height 8
click at [116, 333] on input "Business Loan Application" at bounding box center [112, 329] width 8 height 8
checkbox input "false"
click at [171, 292] on label "Small Business Annual Review" at bounding box center [175, 290] width 109 height 8
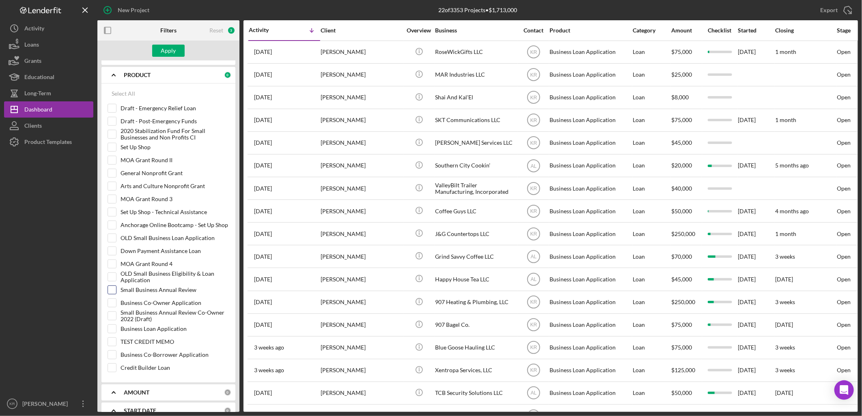
click at [116, 292] on input "Small Business Annual Review" at bounding box center [112, 290] width 8 height 8
checkbox input "true"
click at [181, 49] on button "Apply" at bounding box center [168, 51] width 32 height 12
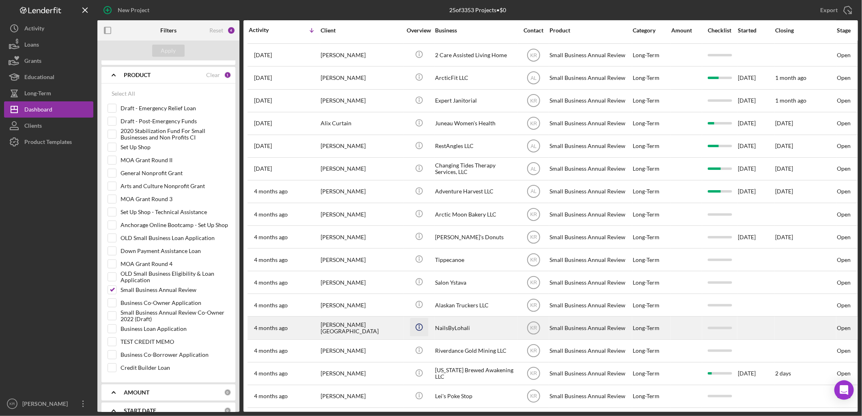
scroll to position [217, 0]
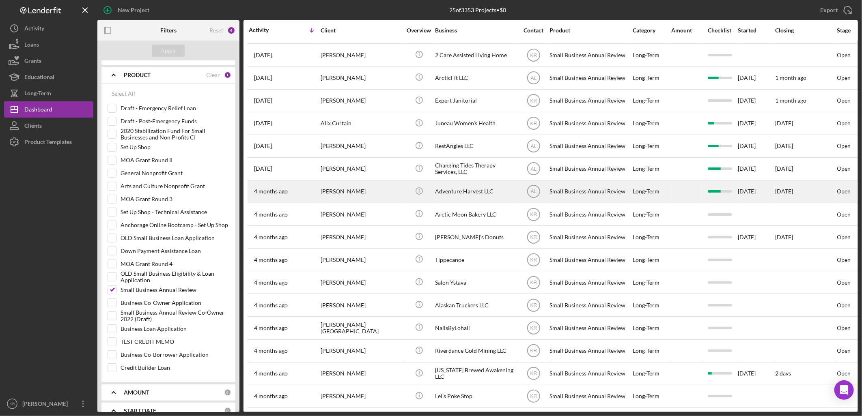
click at [496, 181] on div "Adventure Harvest LLC" at bounding box center [475, 192] width 81 height 22
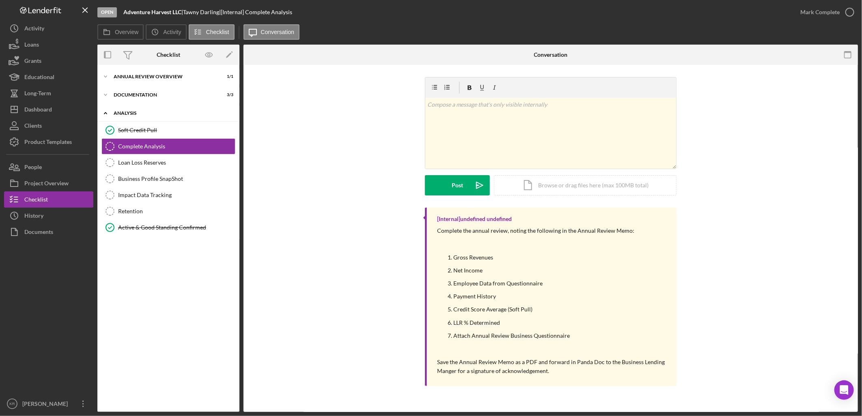
click at [211, 109] on div "Icon/Expander Analysis 2 / 7" at bounding box center [168, 113] width 142 height 17
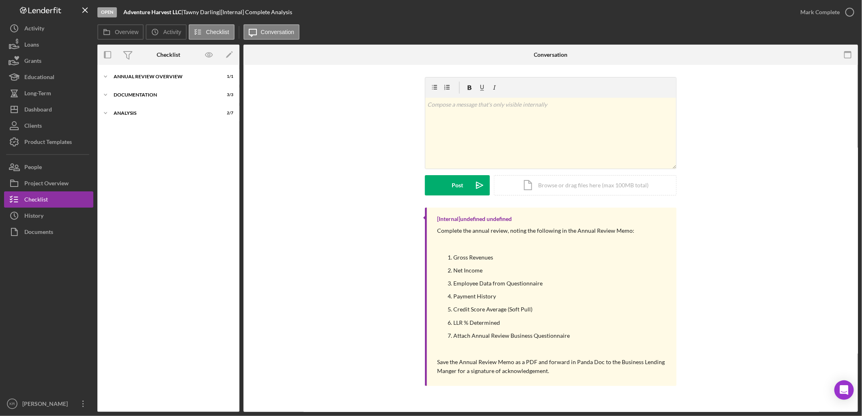
click at [208, 104] on div "Icon/Expander Annual Review Overview 1 / 1 Icon/Expander Documentation 3 / 3 Ic…" at bounding box center [168, 238] width 142 height 339
click at [217, 95] on div "Documentation" at bounding box center [172, 95] width 116 height 5
click at [171, 134] on link "Personal Financials Personal Financials T D" at bounding box center [168, 128] width 134 height 16
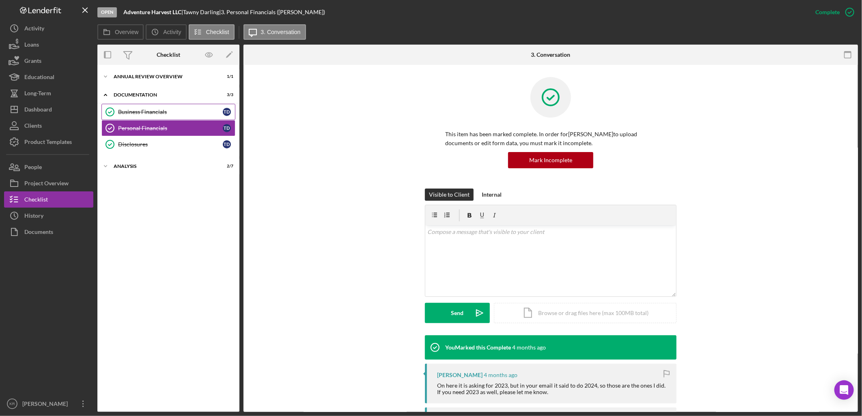
click at [159, 106] on link "Business Financials Business Financials T D" at bounding box center [168, 112] width 134 height 16
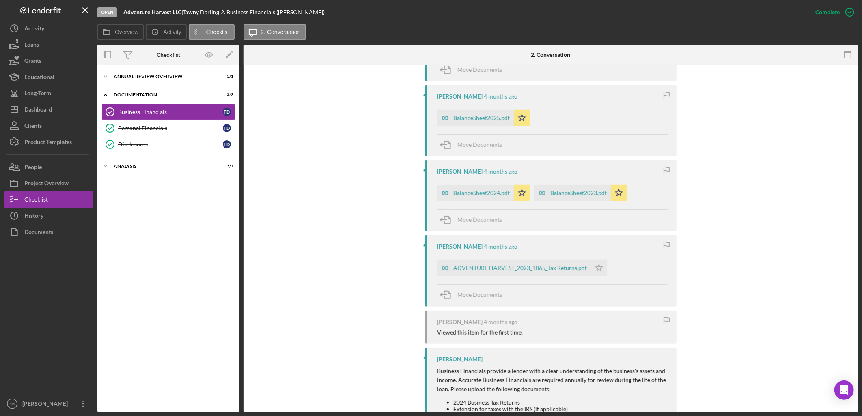
scroll to position [311, 0]
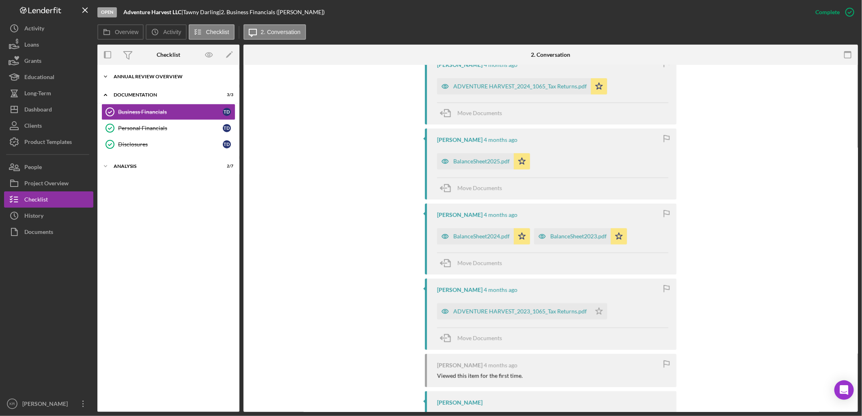
click at [136, 75] on div "Annual Review Overview" at bounding box center [172, 76] width 116 height 5
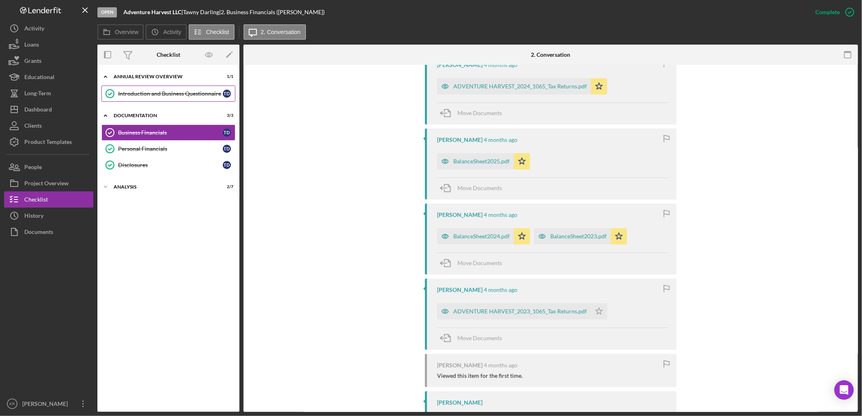
click at [181, 92] on div "Introduction and Business Questionnaire" at bounding box center [170, 94] width 105 height 6
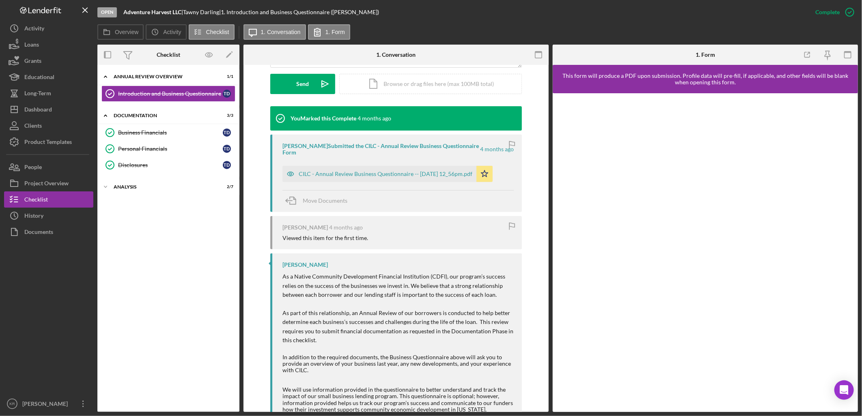
scroll to position [276, 0]
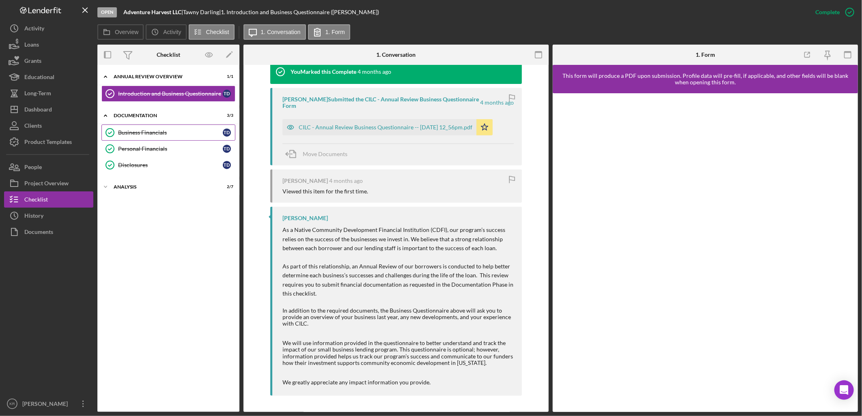
click at [189, 135] on div "Business Financials" at bounding box center [170, 132] width 105 height 6
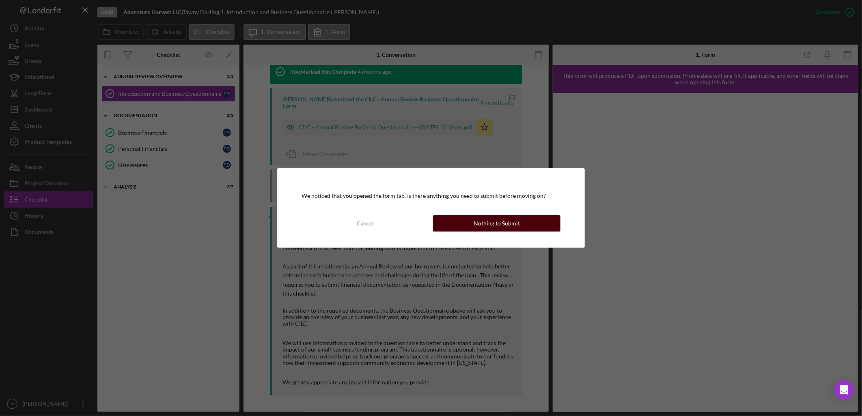
click at [510, 229] on div "Nothing to Submit" at bounding box center [497, 224] width 46 height 16
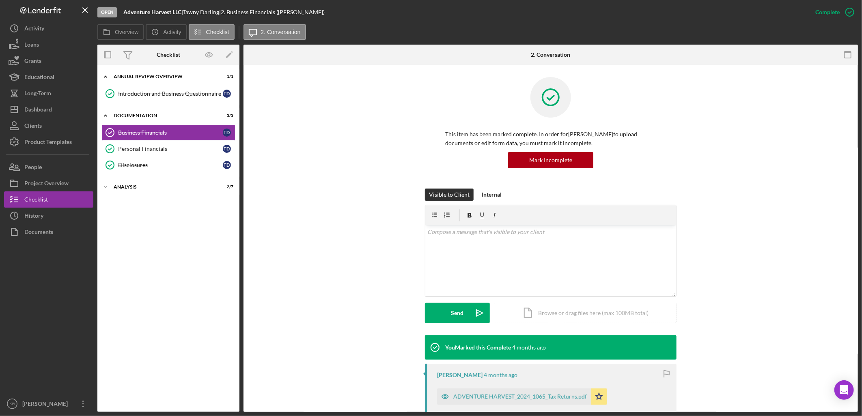
scroll to position [135, 0]
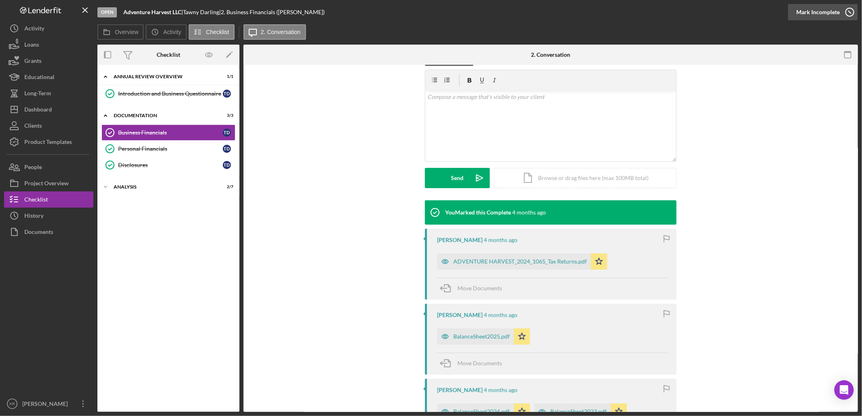
click at [835, 12] on div "Mark Incomplete" at bounding box center [817, 12] width 43 height 16
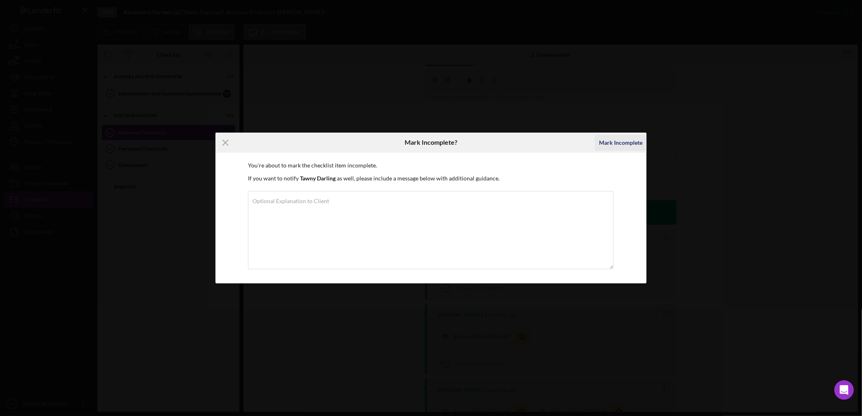
click at [619, 138] on div "Mark Incomplete" at bounding box center [620, 143] width 43 height 16
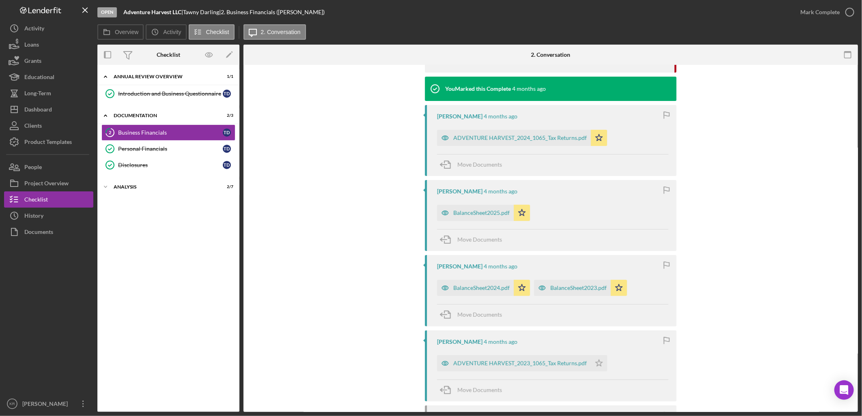
scroll to position [204, 0]
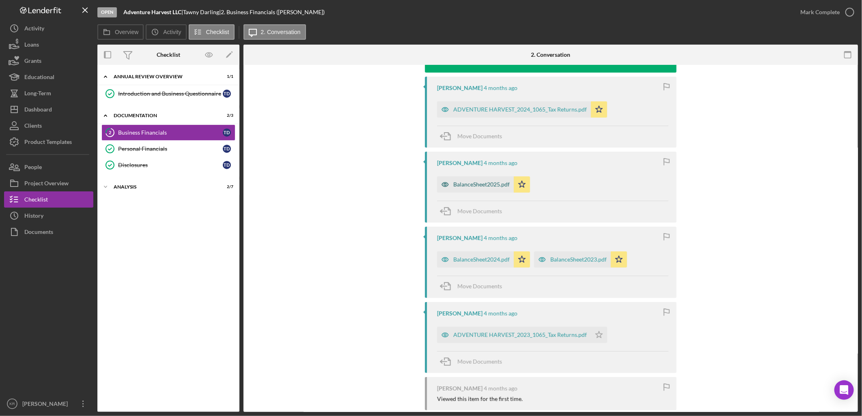
click at [493, 180] on div "BalanceSheet2025.pdf" at bounding box center [475, 185] width 77 height 16
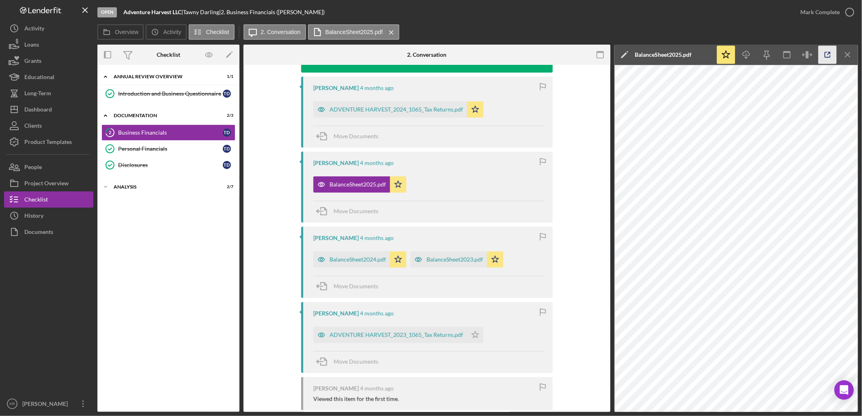
click at [826, 52] on icon "button" at bounding box center [827, 54] width 5 height 5
click at [350, 257] on div "BalanceSheet2024.pdf" at bounding box center [351, 260] width 77 height 16
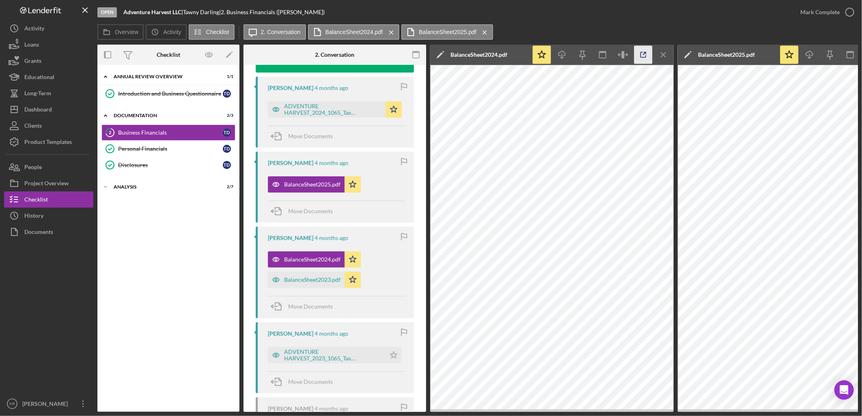
click at [647, 47] on icon "button" at bounding box center [643, 55] width 18 height 18
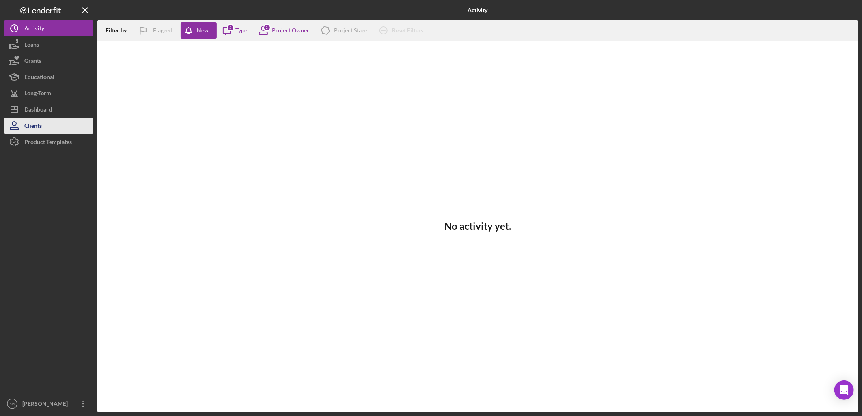
click at [65, 118] on button "Clients" at bounding box center [48, 126] width 89 height 16
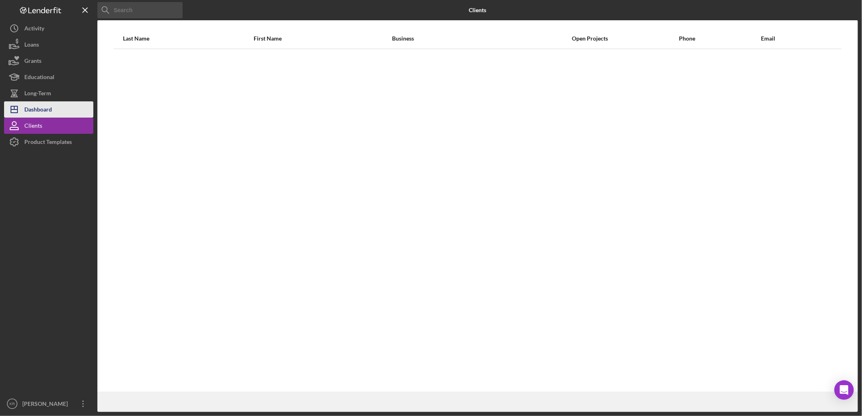
click at [68, 114] on button "Icon/Dashboard Dashboard" at bounding box center [48, 109] width 89 height 16
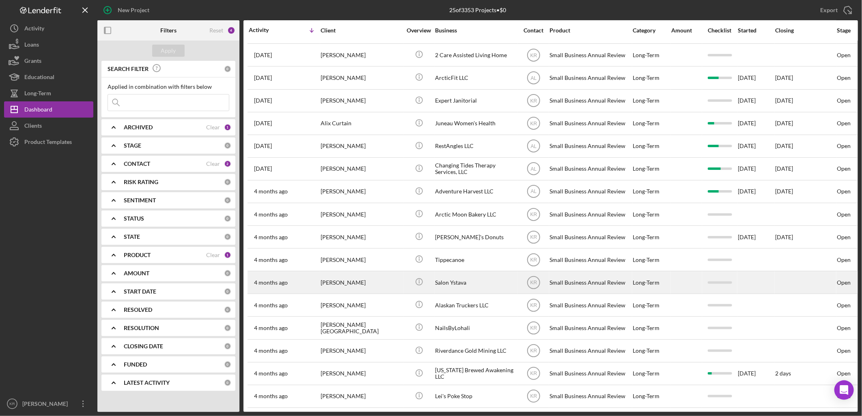
scroll to position [217, 0]
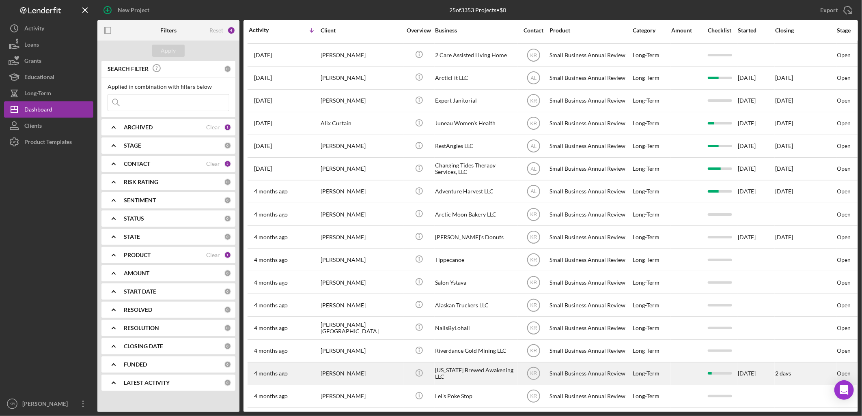
click at [469, 364] on div "[US_STATE] Brewed Awakening LLC" at bounding box center [475, 374] width 81 height 22
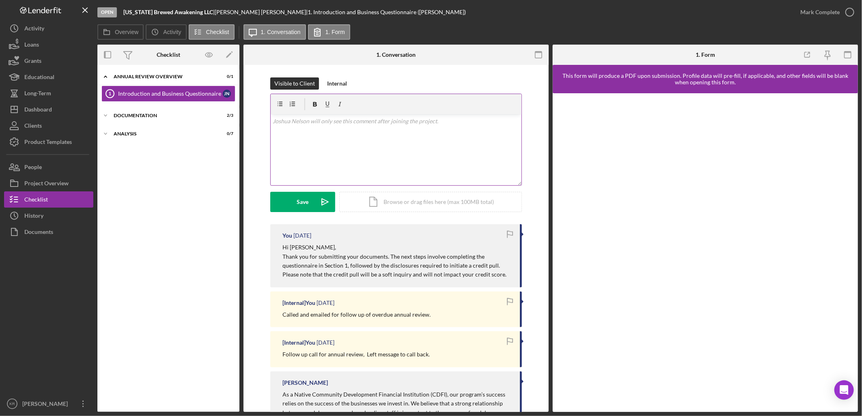
scroll to position [88, 0]
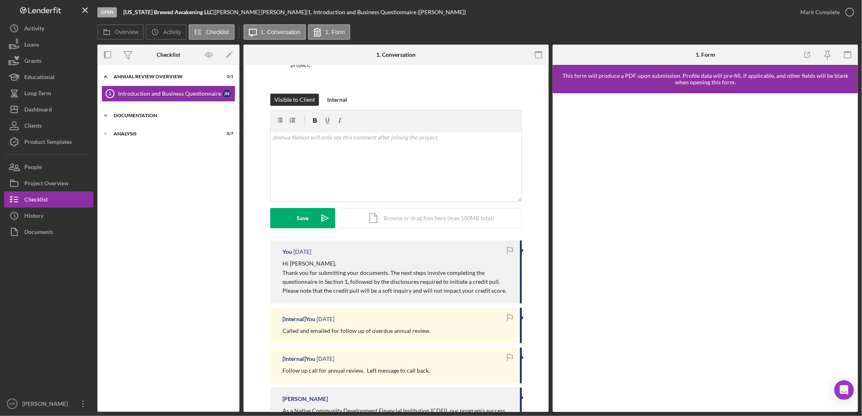
click at [143, 114] on div "Documentation" at bounding box center [172, 115] width 116 height 5
click at [137, 132] on div "Business Financials" at bounding box center [170, 132] width 105 height 6
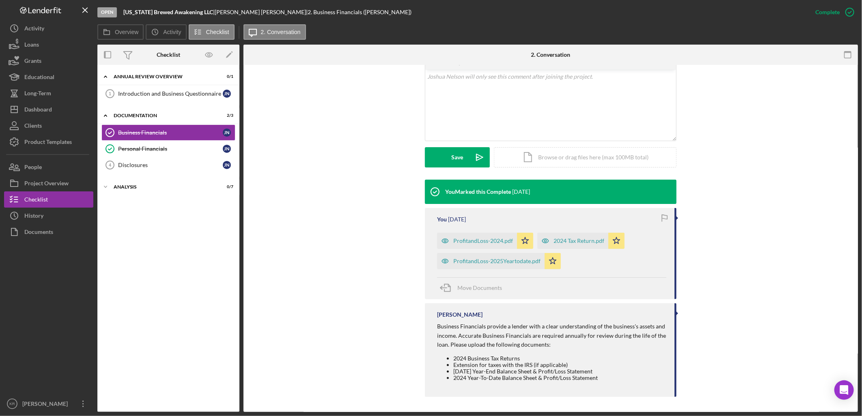
scroll to position [150, 0]
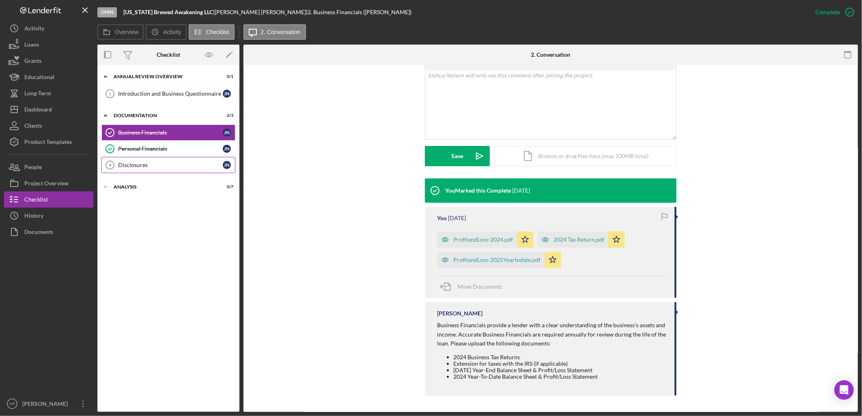
click at [119, 168] on div "Disclosures" at bounding box center [170, 165] width 105 height 6
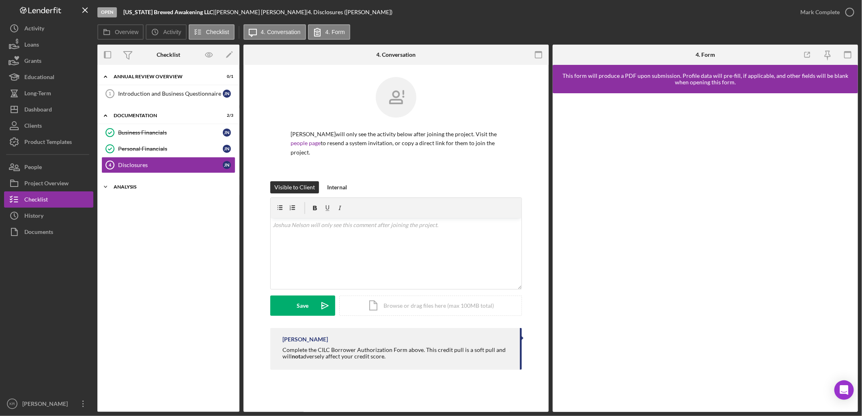
click at [127, 188] on div "Analysis" at bounding box center [172, 187] width 116 height 5
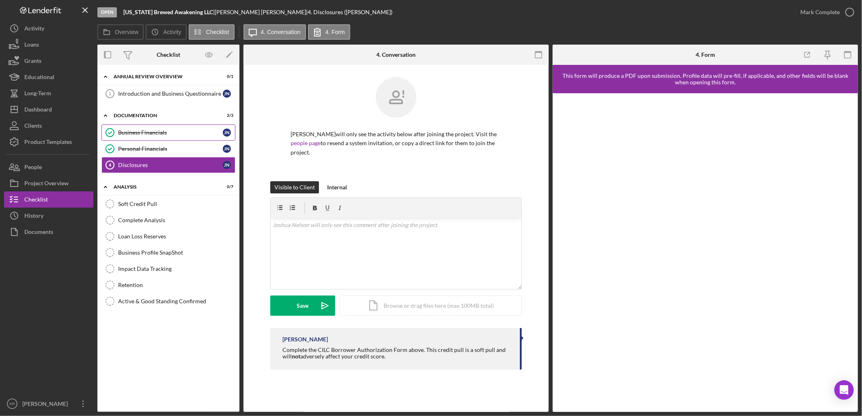
click at [194, 138] on link "Business Financials Business Financials J N" at bounding box center [168, 133] width 134 height 16
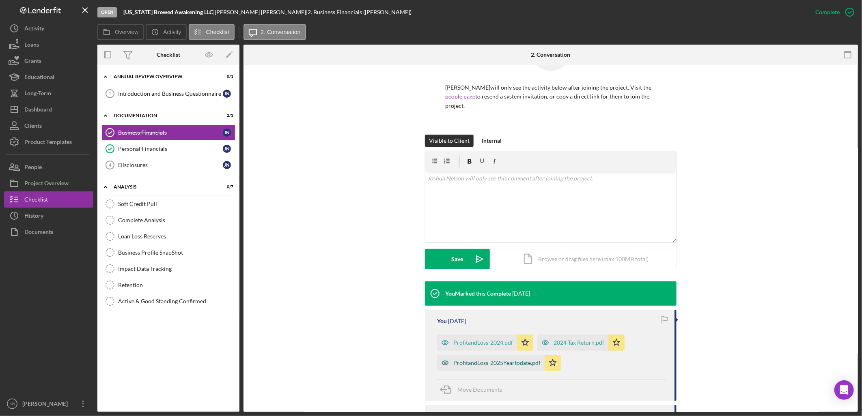
scroll to position [90, 0]
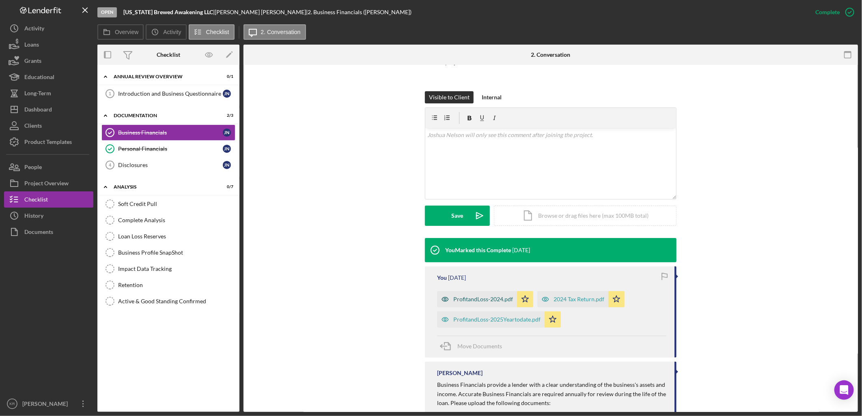
click at [463, 300] on div "ProfitandLoss-2024.pdf" at bounding box center [483, 299] width 60 height 6
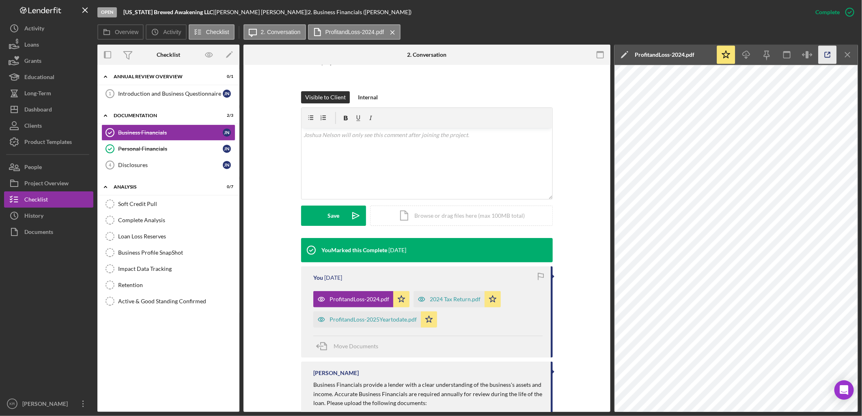
click at [823, 52] on icon "button" at bounding box center [828, 55] width 18 height 18
click at [384, 324] on div "ProfitandLoss-2025Yeartodate.pdf" at bounding box center [367, 320] width 108 height 16
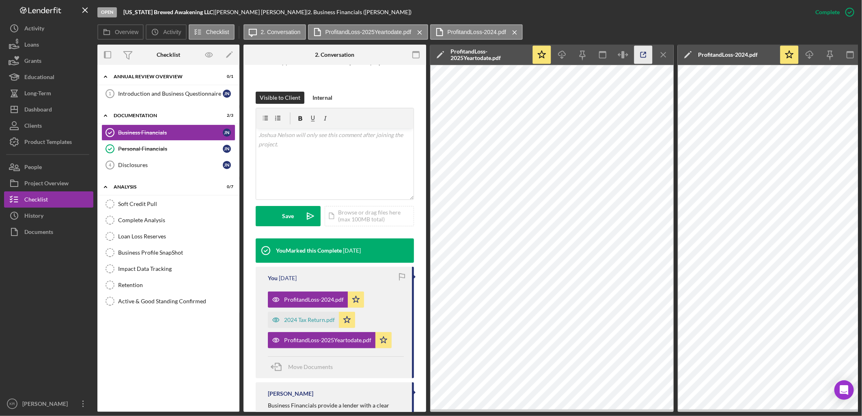
click at [638, 59] on icon "button" at bounding box center [643, 55] width 18 height 18
click at [76, 104] on button "Icon/Dashboard Dashboard" at bounding box center [48, 109] width 89 height 16
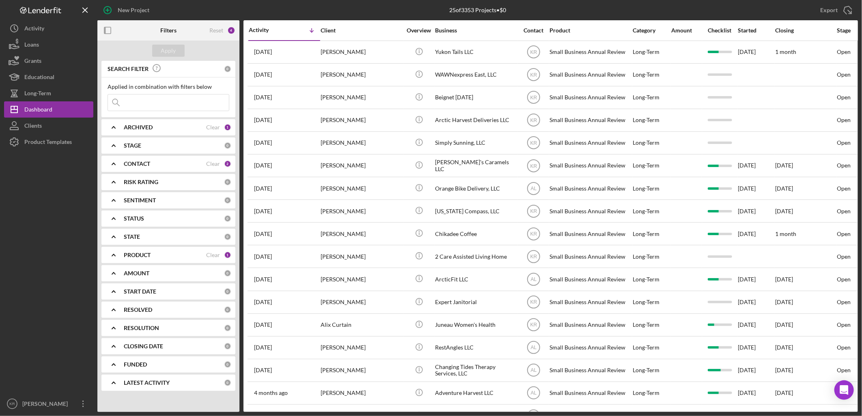
click at [197, 246] on div "SEARCH FILTER 0 Applied in combination with filters below Icon/Menu Close Icon/…" at bounding box center [168, 229] width 142 height 336
click at [181, 261] on div "PRODUCT Clear 1" at bounding box center [178, 255] width 108 height 16
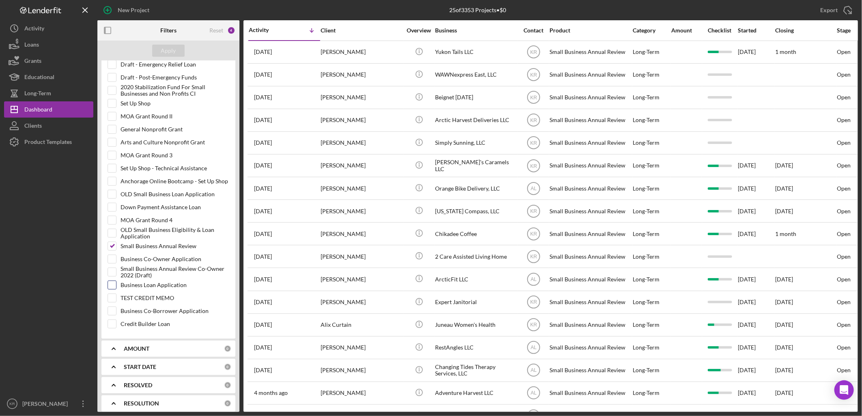
scroll to position [286, 0]
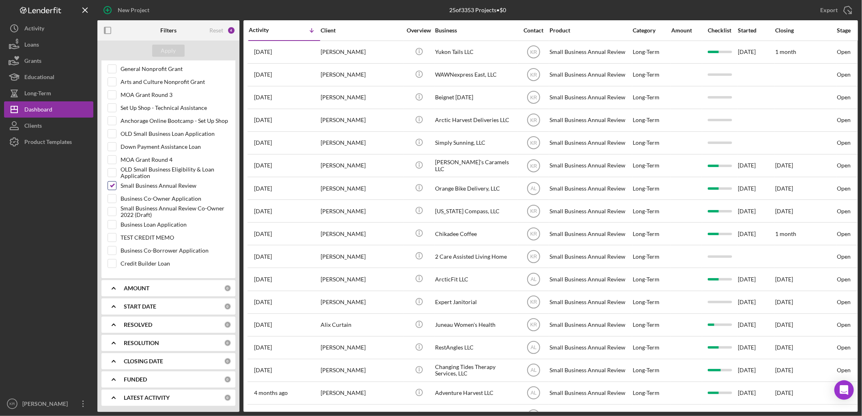
click at [112, 188] on input "Small Business Annual Review" at bounding box center [112, 186] width 8 height 8
checkbox input "false"
click at [115, 228] on input "Business Loan Application" at bounding box center [112, 225] width 8 height 8
checkbox input "true"
click at [165, 49] on div "Apply" at bounding box center [168, 51] width 15 height 12
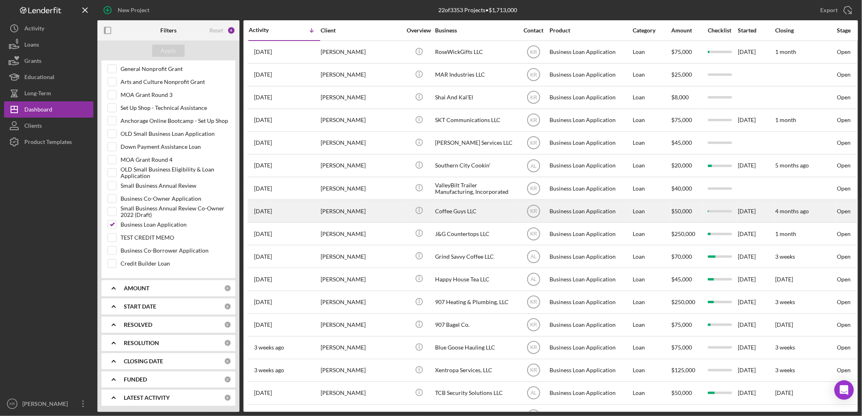
click at [375, 222] on div "[PERSON_NAME]" at bounding box center [361, 212] width 81 height 22
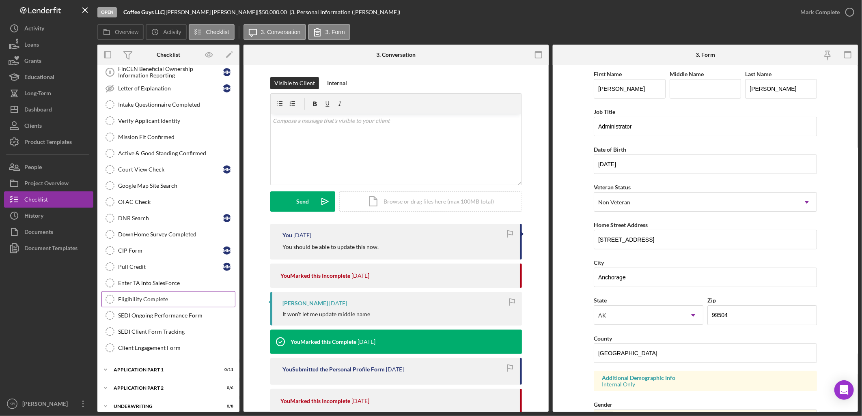
scroll to position [199, 0]
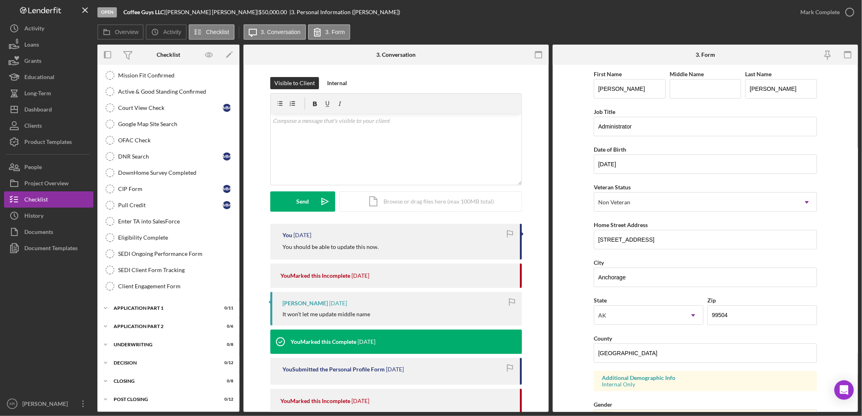
click at [148, 297] on div "Business Information Business Information M M Business Plan Business Plan M M 3…" at bounding box center [168, 94] width 142 height 410
click at [144, 305] on div "Icon/Expander Application Part 1 0 / 11" at bounding box center [168, 308] width 142 height 16
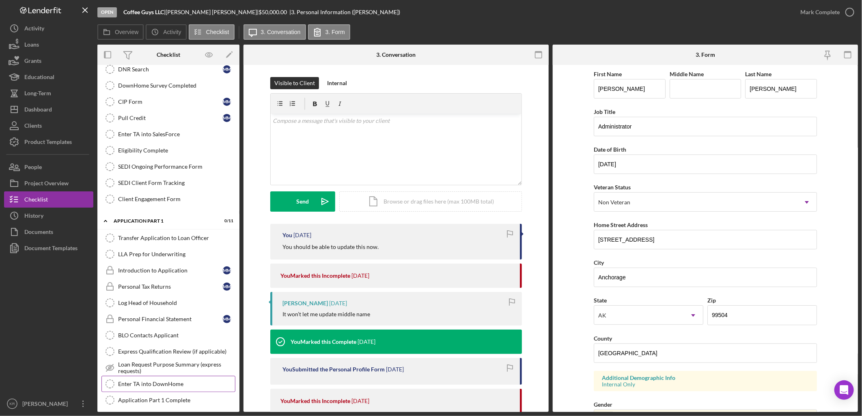
scroll to position [379, 0]
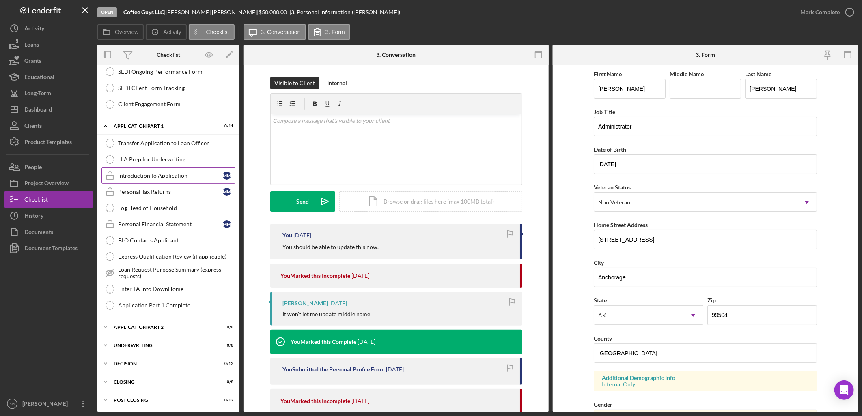
click at [172, 183] on link "Introduction to Application Introduction to Application M M" at bounding box center [168, 176] width 134 height 16
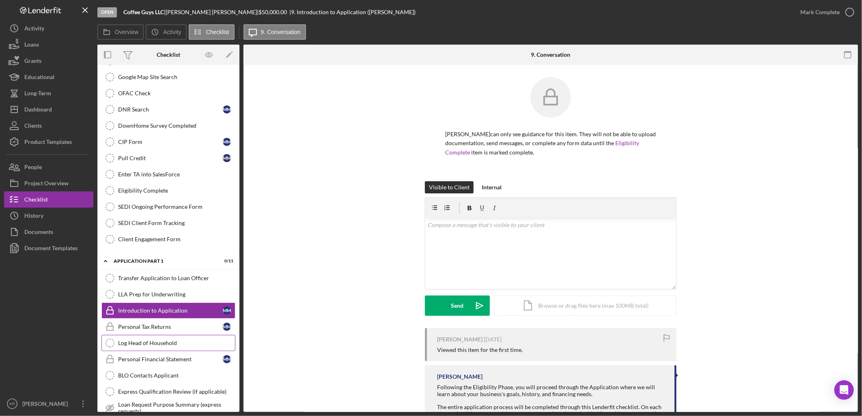
scroll to position [199, 0]
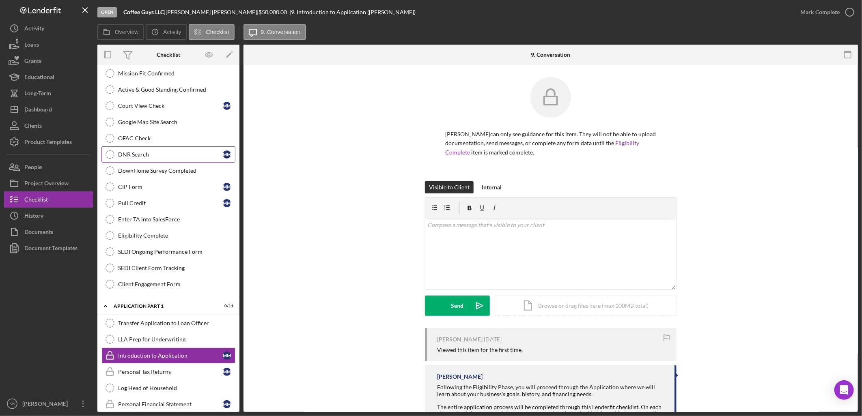
click at [177, 151] on link "DNR Search DNR Search M M" at bounding box center [168, 155] width 134 height 16
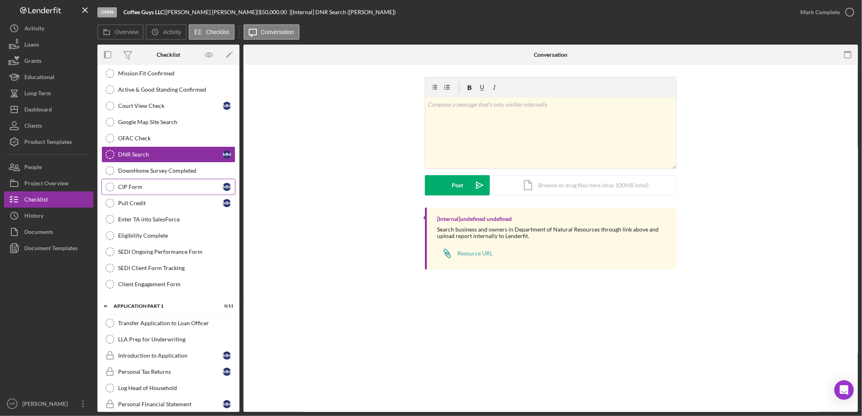
click at [167, 188] on div "CIP Form" at bounding box center [170, 187] width 105 height 6
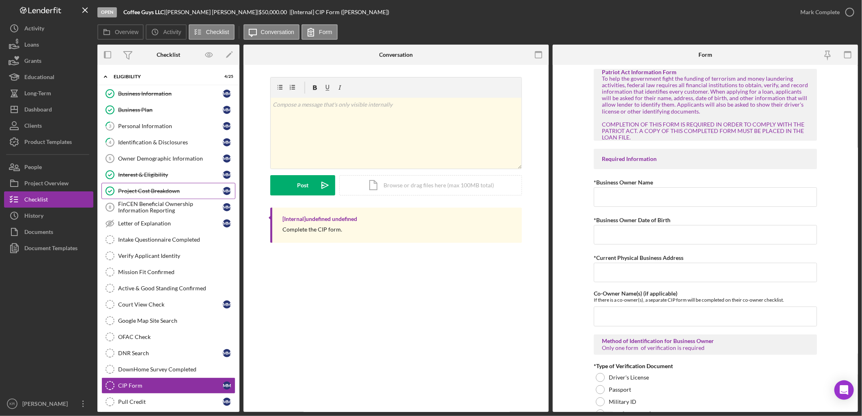
click at [137, 191] on div "Project Cost Breakdown" at bounding box center [170, 191] width 105 height 6
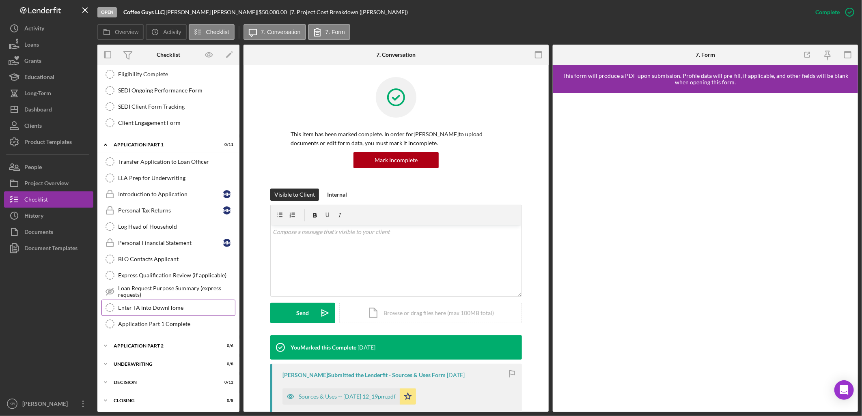
scroll to position [383, 0]
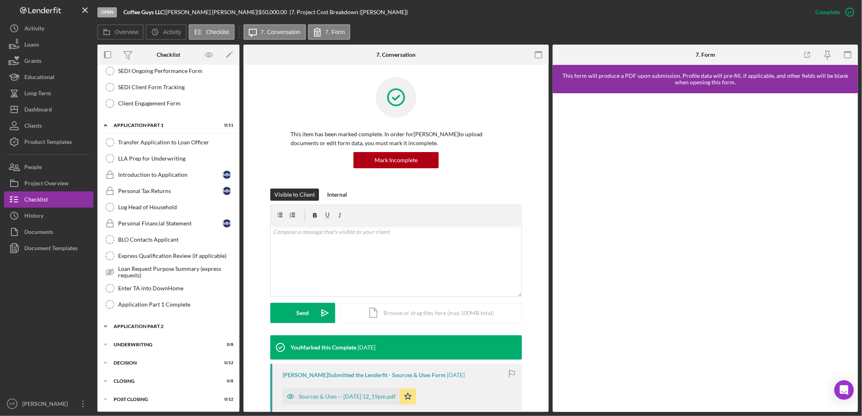
click at [133, 321] on div "Icon/Expander Application Part 2 0 / 6" at bounding box center [168, 327] width 142 height 16
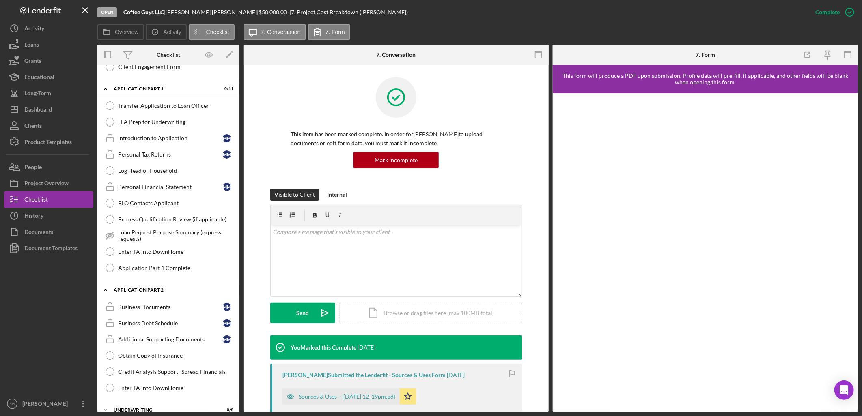
scroll to position [473, 0]
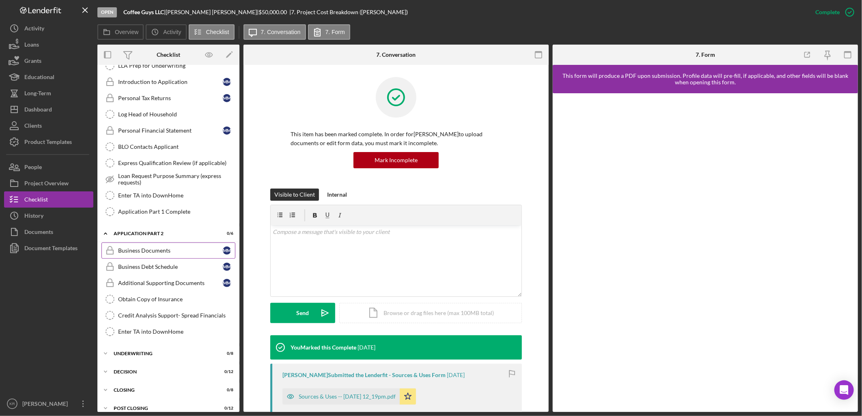
click at [155, 246] on link "Business Documents Business Documents M M" at bounding box center [168, 251] width 134 height 16
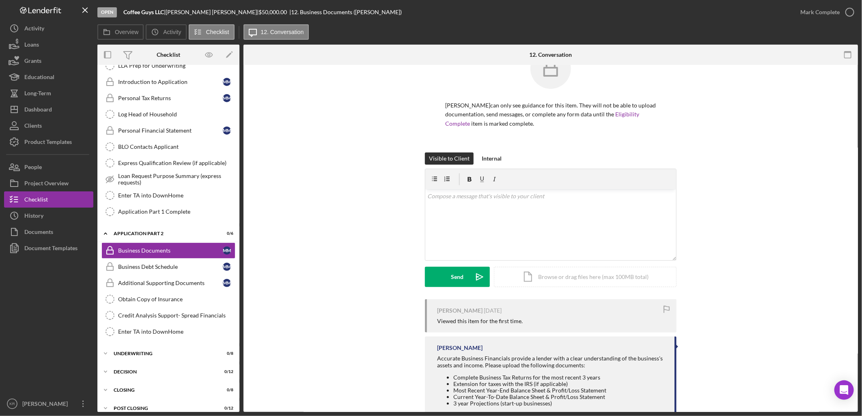
scroll to position [88, 0]
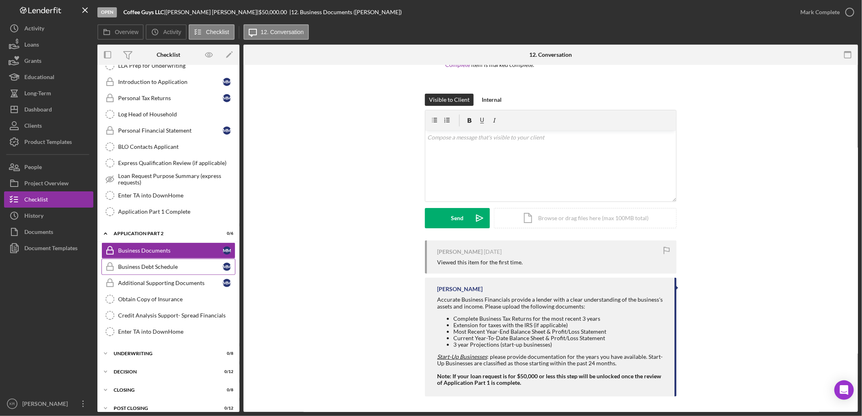
click at [136, 275] on link "Business Debt Schedule Business Debt Schedule M M" at bounding box center [168, 267] width 134 height 16
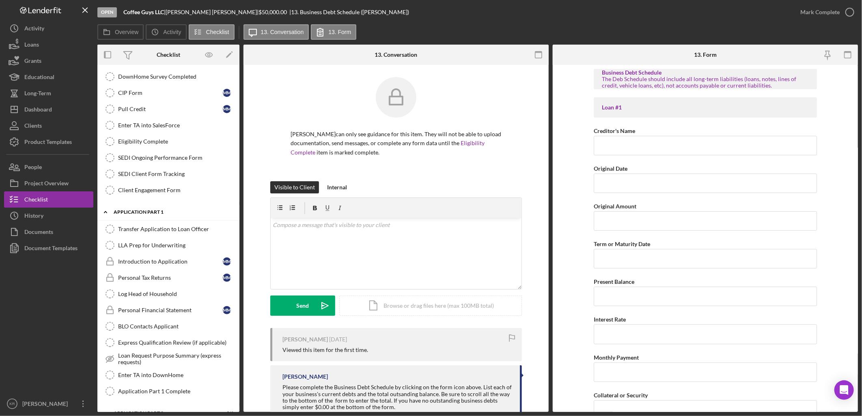
scroll to position [293, 0]
click at [151, 285] on link "Personal Tax Returns Personal Tax Returns M M" at bounding box center [168, 278] width 134 height 16
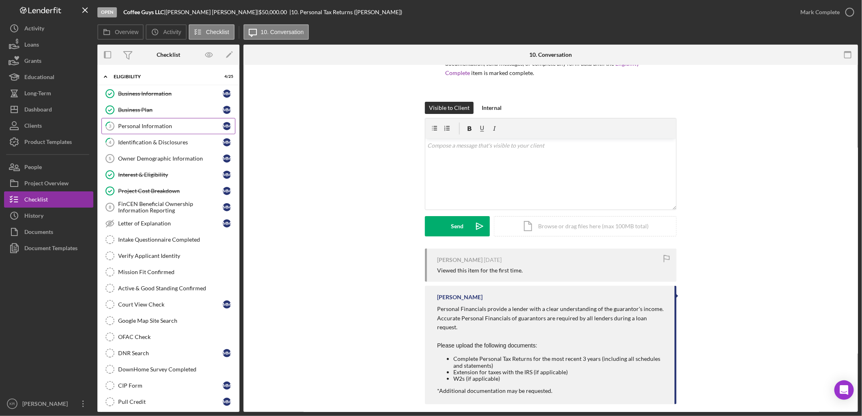
click at [177, 121] on link "3 Personal Information M M" at bounding box center [168, 126] width 134 height 16
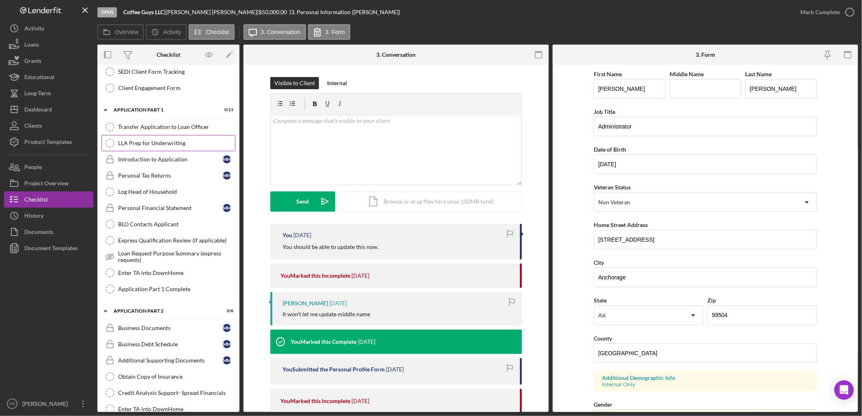
scroll to position [395, 0]
click at [135, 175] on link "Personal Tax Returns Personal Tax Returns M M" at bounding box center [168, 176] width 134 height 16
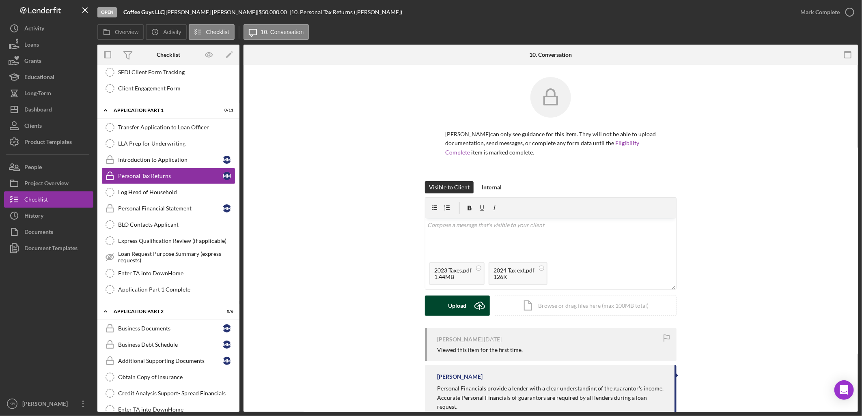
click at [440, 309] on button "Upload Icon/Upload" at bounding box center [457, 306] width 65 height 20
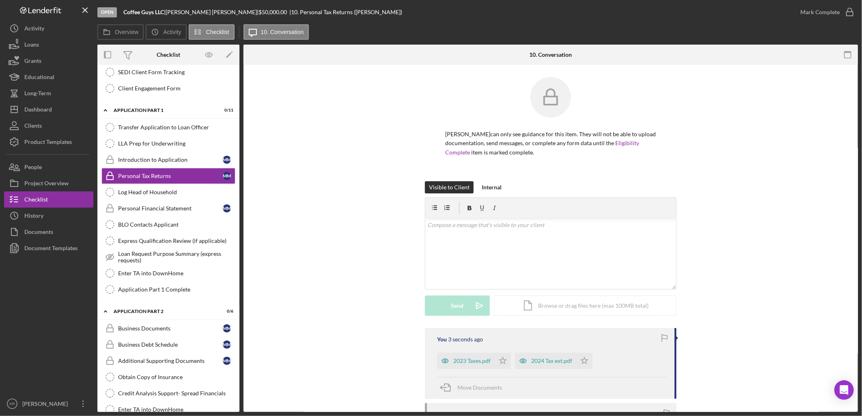
drag, startPoint x: 236, startPoint y: 248, endPoint x: 250, endPoint y: 51, distance: 197.8
click at [250, 51] on div "Overview Internal Workflow Stage Open Icon/Dropdown Arrow Archive (can unarchiv…" at bounding box center [477, 229] width 761 height 368
click at [502, 362] on icon "Icon/Star" at bounding box center [503, 361] width 16 height 16
click at [585, 363] on polygon "button" at bounding box center [584, 361] width 7 height 6
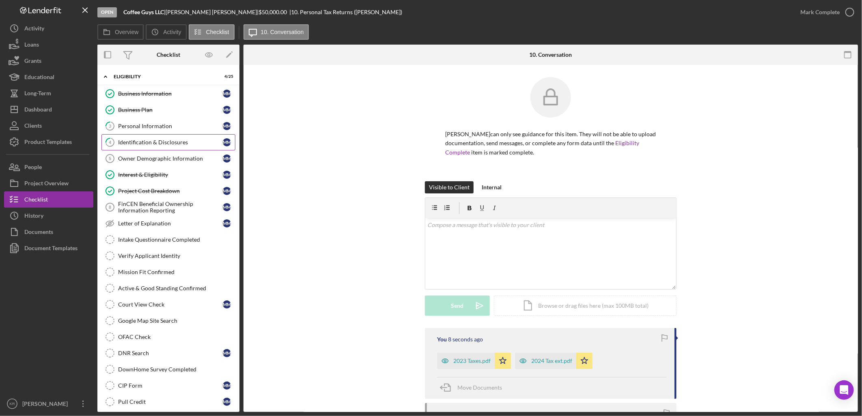
click at [144, 138] on link "4 Identification & Disclosures M M" at bounding box center [168, 142] width 134 height 16
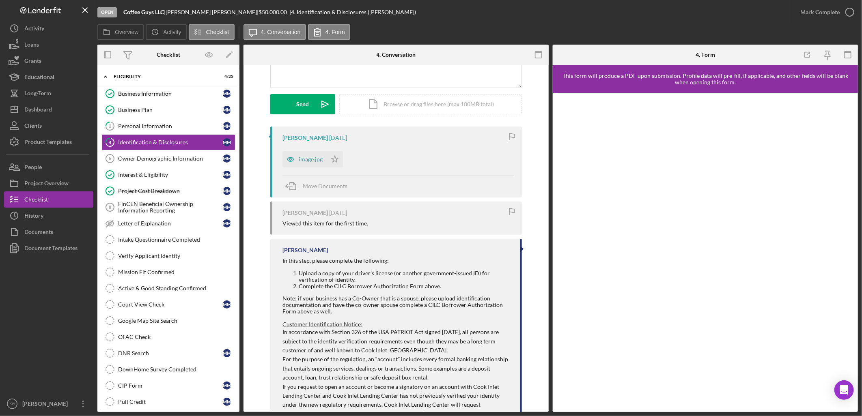
scroll to position [90, 0]
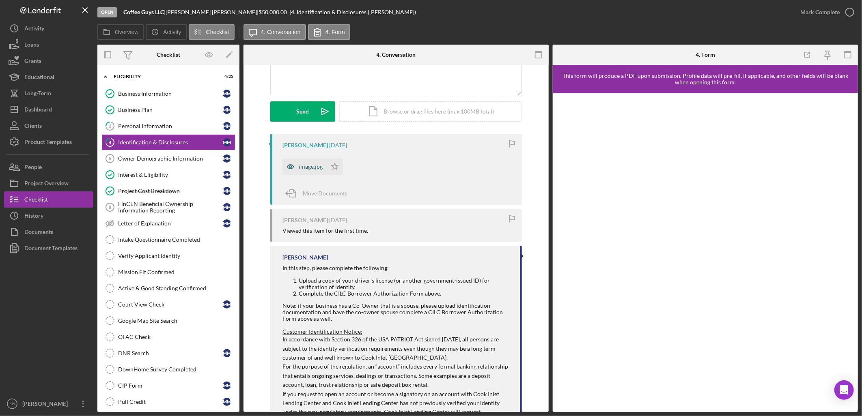
click at [305, 165] on div "image.jpg" at bounding box center [311, 167] width 24 height 6
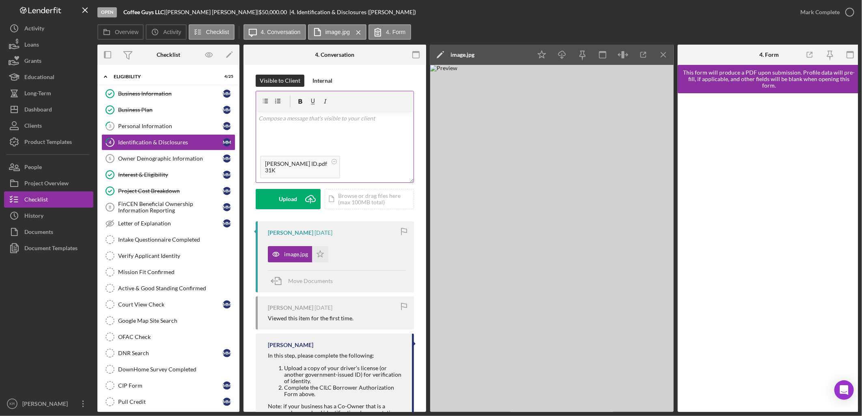
scroll to position [0, 0]
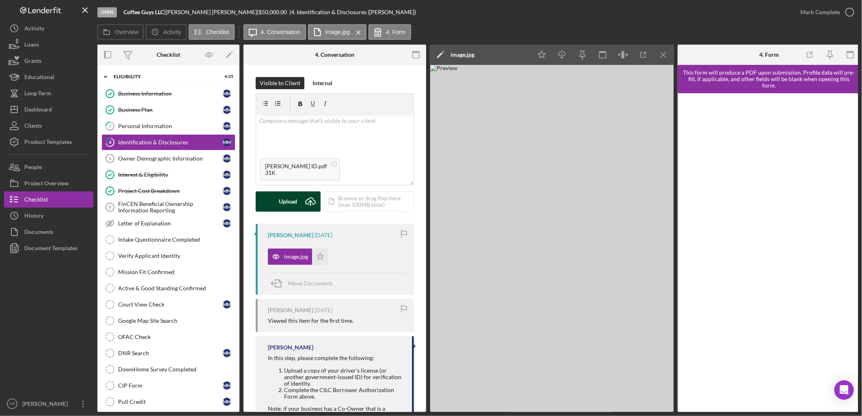
click at [285, 197] on div "Upload" at bounding box center [288, 202] width 18 height 20
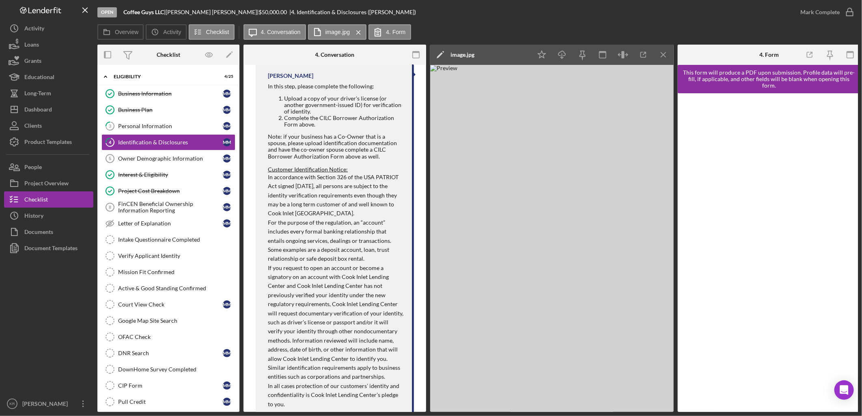
scroll to position [373, 0]
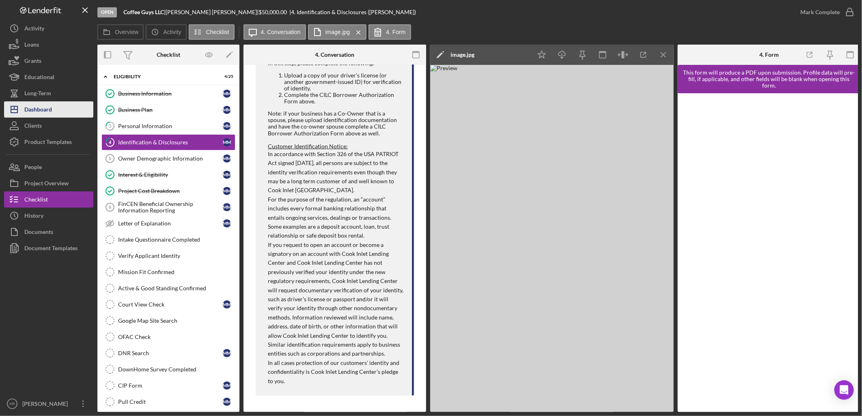
click at [59, 106] on button "Icon/Dashboard Dashboard" at bounding box center [48, 109] width 89 height 16
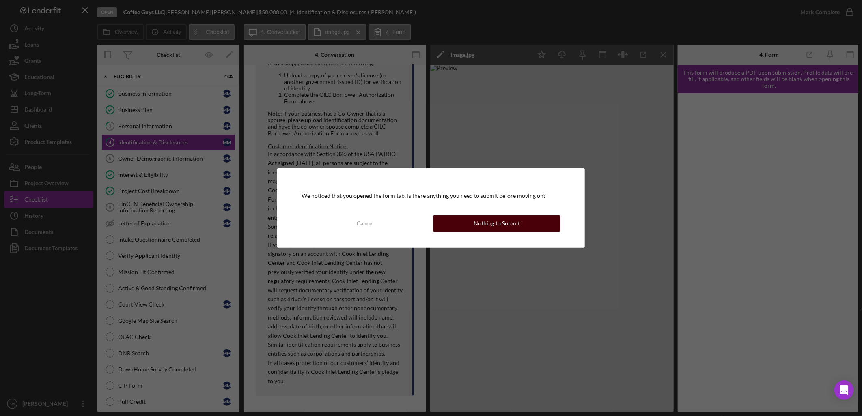
click at [502, 218] on div "Nothing to Submit" at bounding box center [497, 224] width 46 height 16
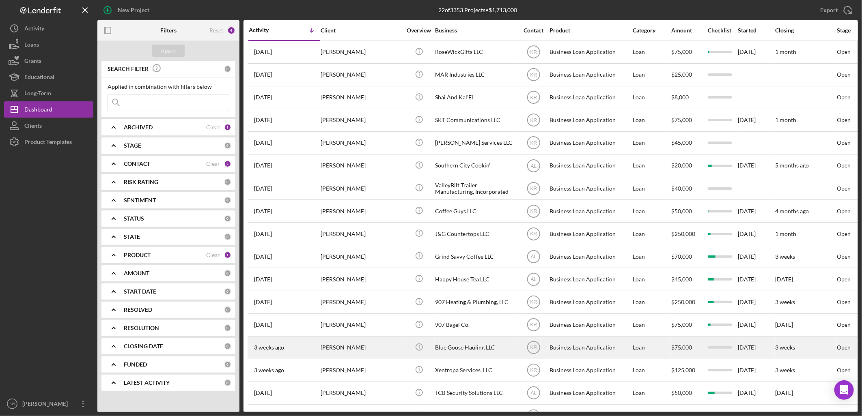
scroll to position [147, 0]
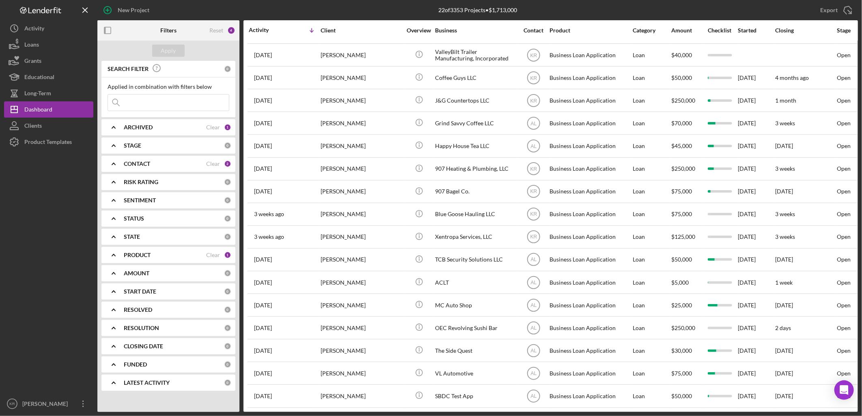
click at [166, 253] on div "PRODUCT" at bounding box center [165, 255] width 82 height 6
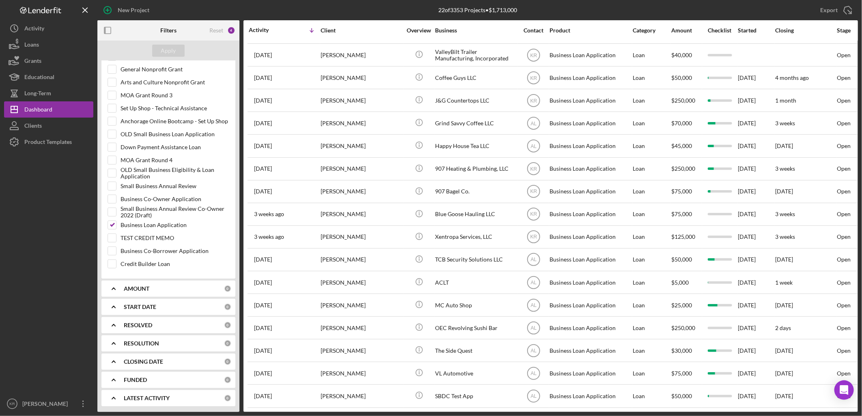
scroll to position [286, 0]
click at [108, 221] on input "Business Loan Application" at bounding box center [112, 225] width 8 height 8
checkbox input "false"
click at [150, 181] on div "Small Business Annual Review" at bounding box center [169, 187] width 122 height 13
click at [147, 183] on label "Small Business Annual Review" at bounding box center [175, 186] width 109 height 8
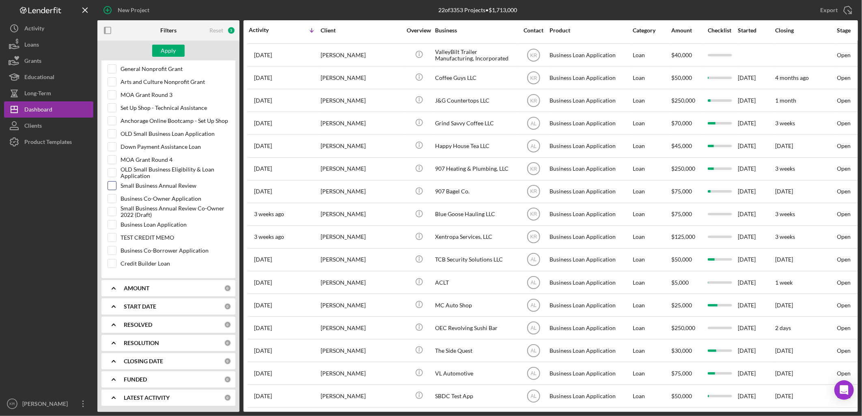
click at [116, 183] on input "Small Business Annual Review" at bounding box center [112, 186] width 8 height 8
checkbox input "true"
click at [161, 49] on div "Apply" at bounding box center [168, 51] width 15 height 12
